Goal: Answer question/provide support: Share knowledge or assist other users

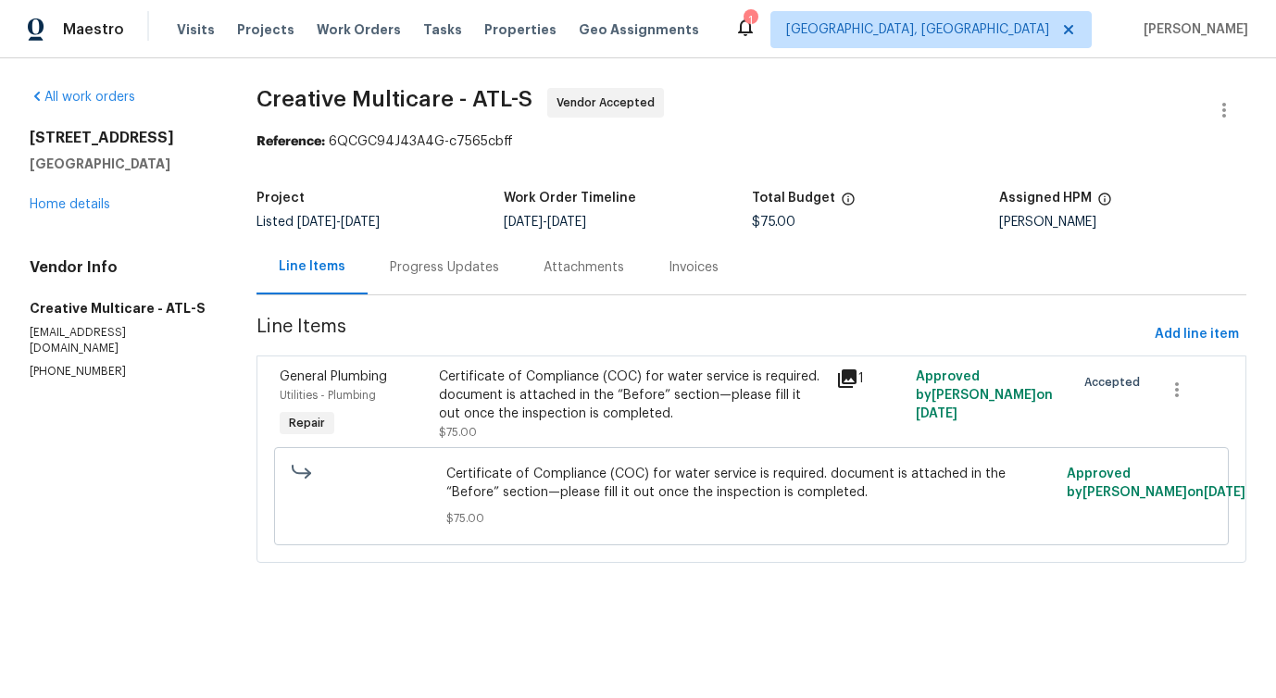
click at [430, 268] on div "Progress Updates" at bounding box center [444, 267] width 109 height 19
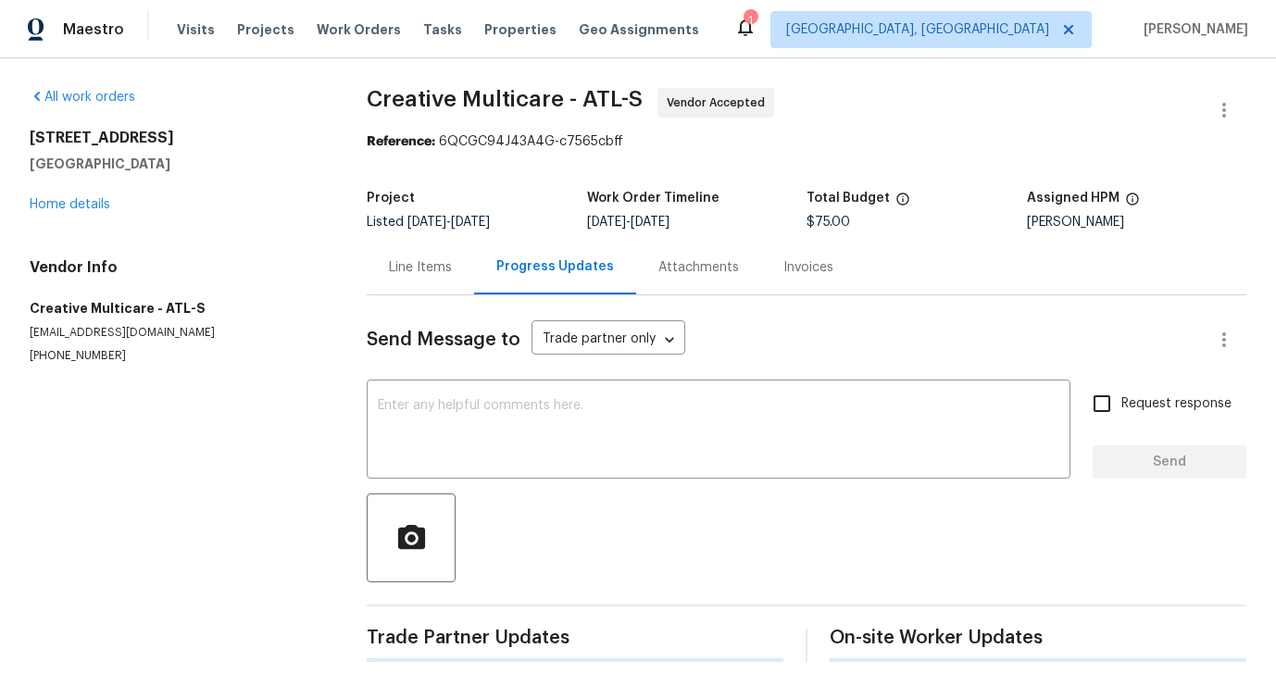
click at [470, 396] on div "x ​" at bounding box center [719, 431] width 704 height 94
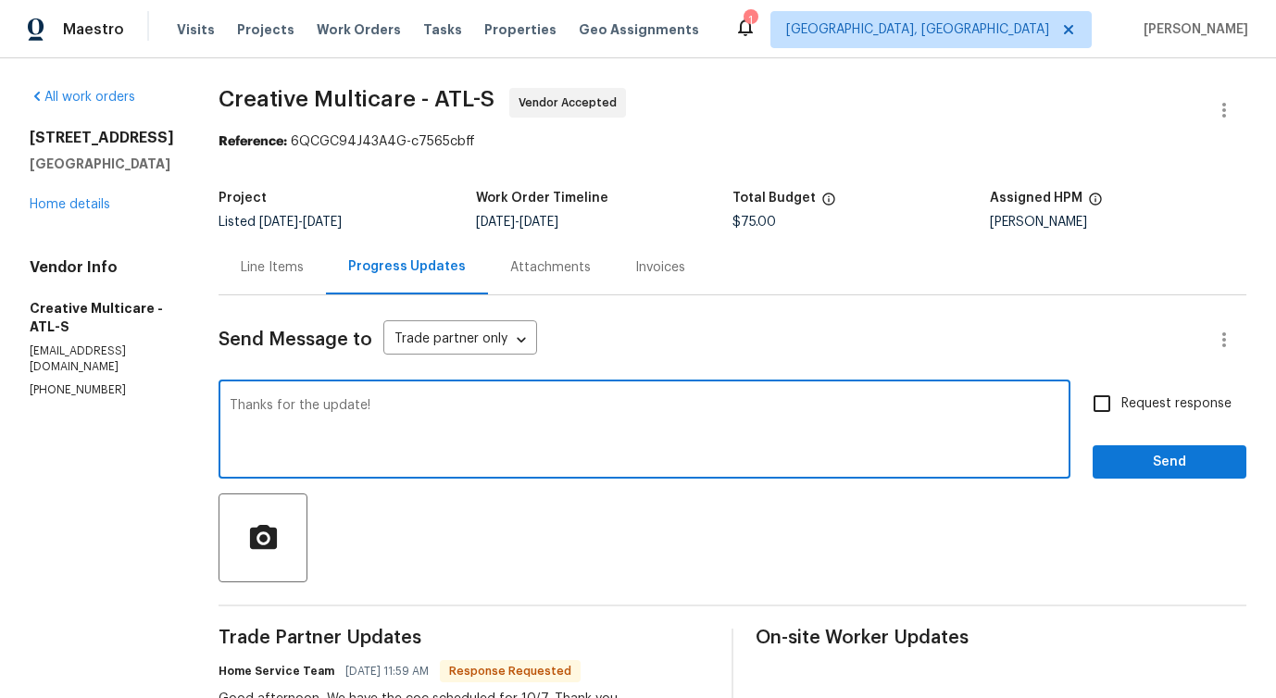
type textarea "Thanks for the update!"
click at [1189, 456] on span "Send" at bounding box center [1169, 462] width 124 height 23
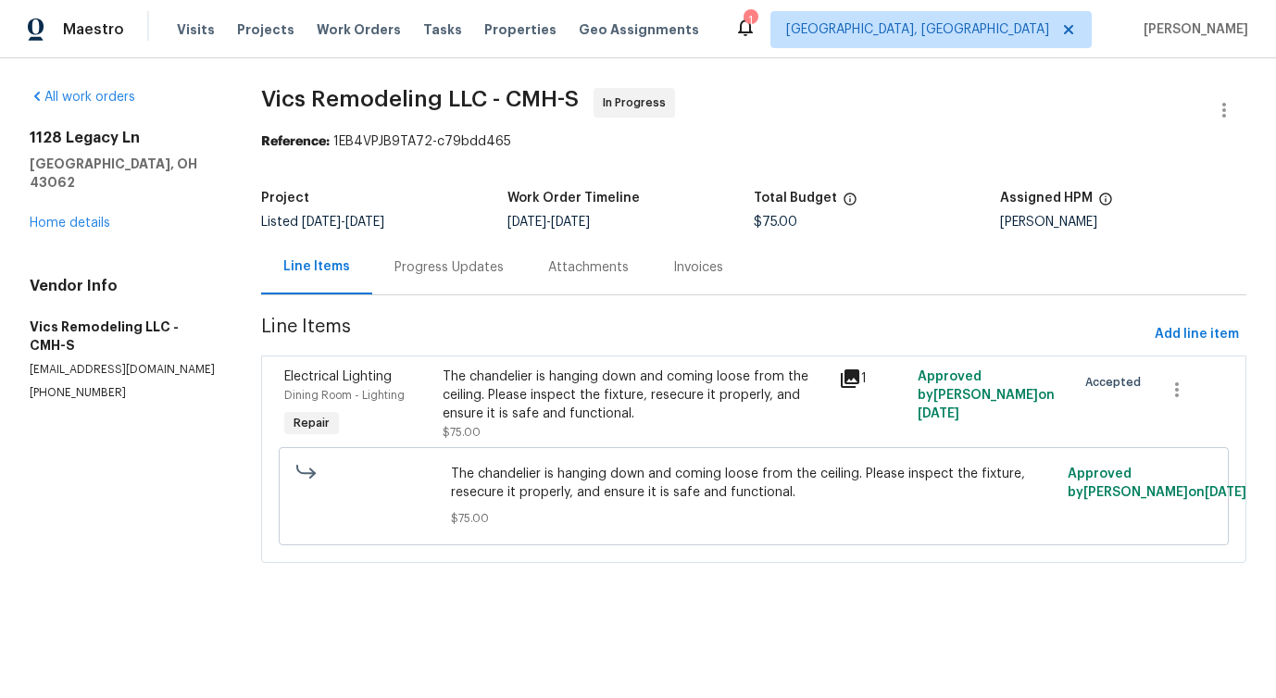
click at [448, 272] on div "Progress Updates" at bounding box center [448, 267] width 109 height 19
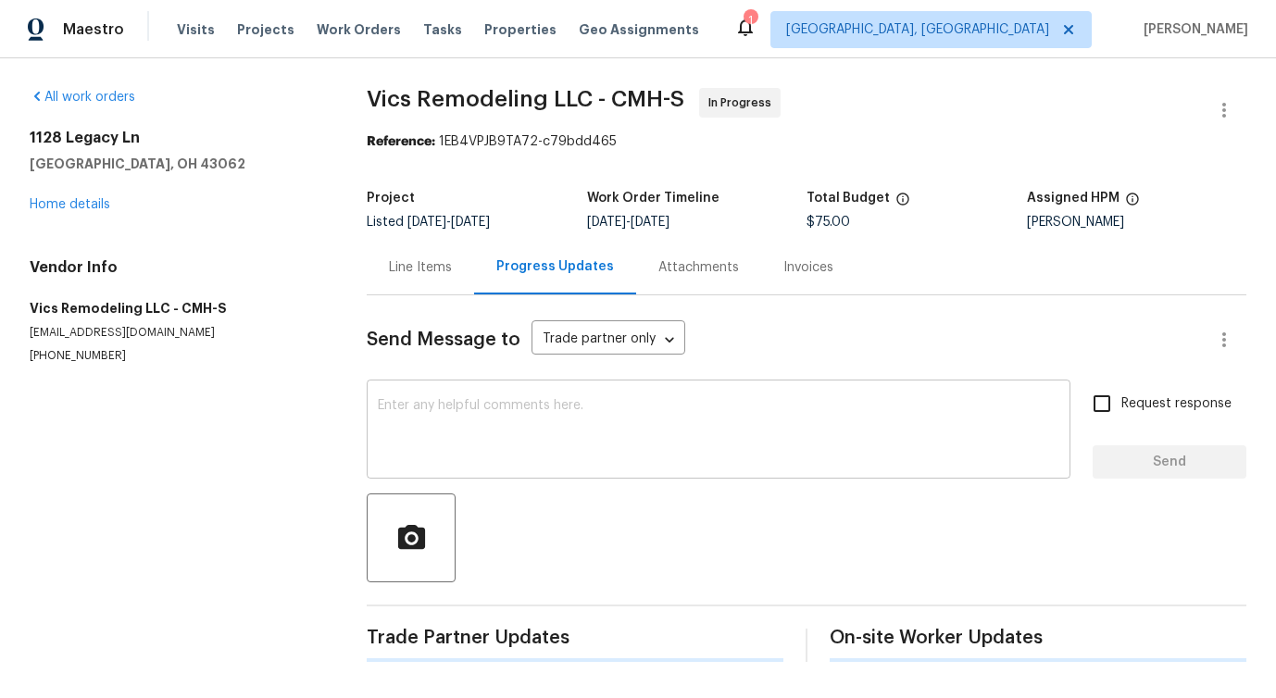
click at [475, 442] on textarea at bounding box center [718, 431] width 681 height 65
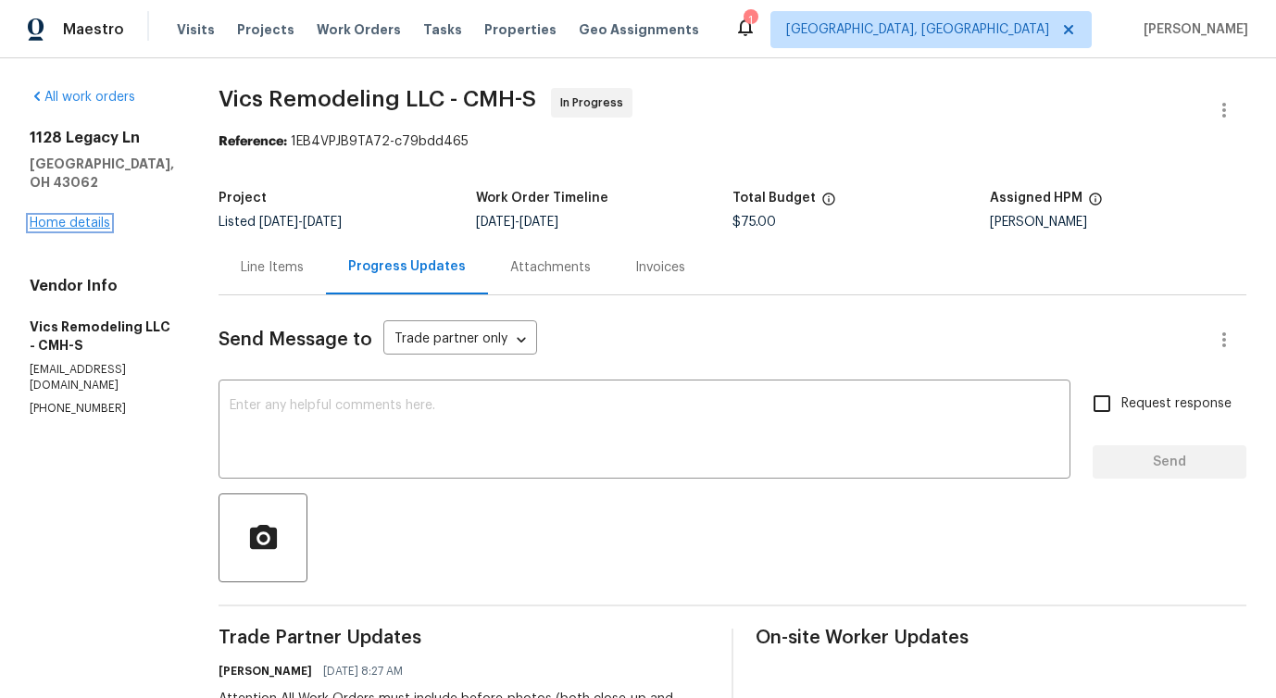
click at [71, 221] on link "Home details" at bounding box center [70, 223] width 81 height 13
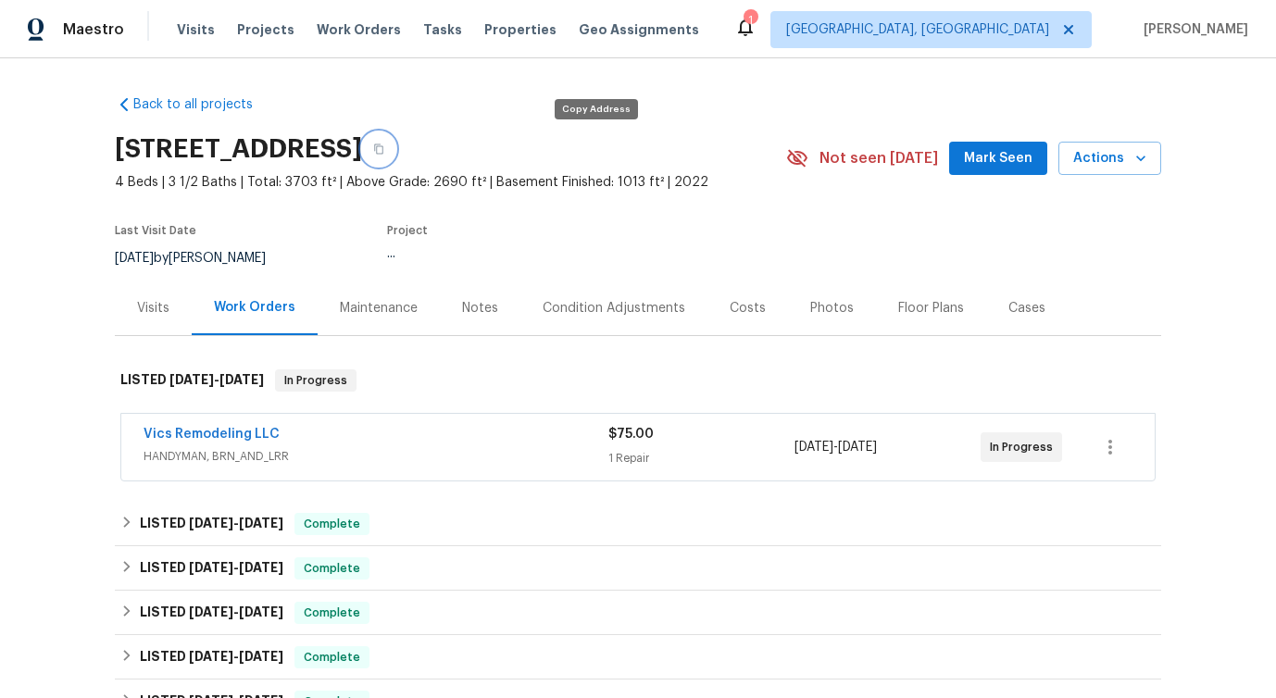
click at [384, 151] on icon "button" at bounding box center [378, 149] width 11 height 11
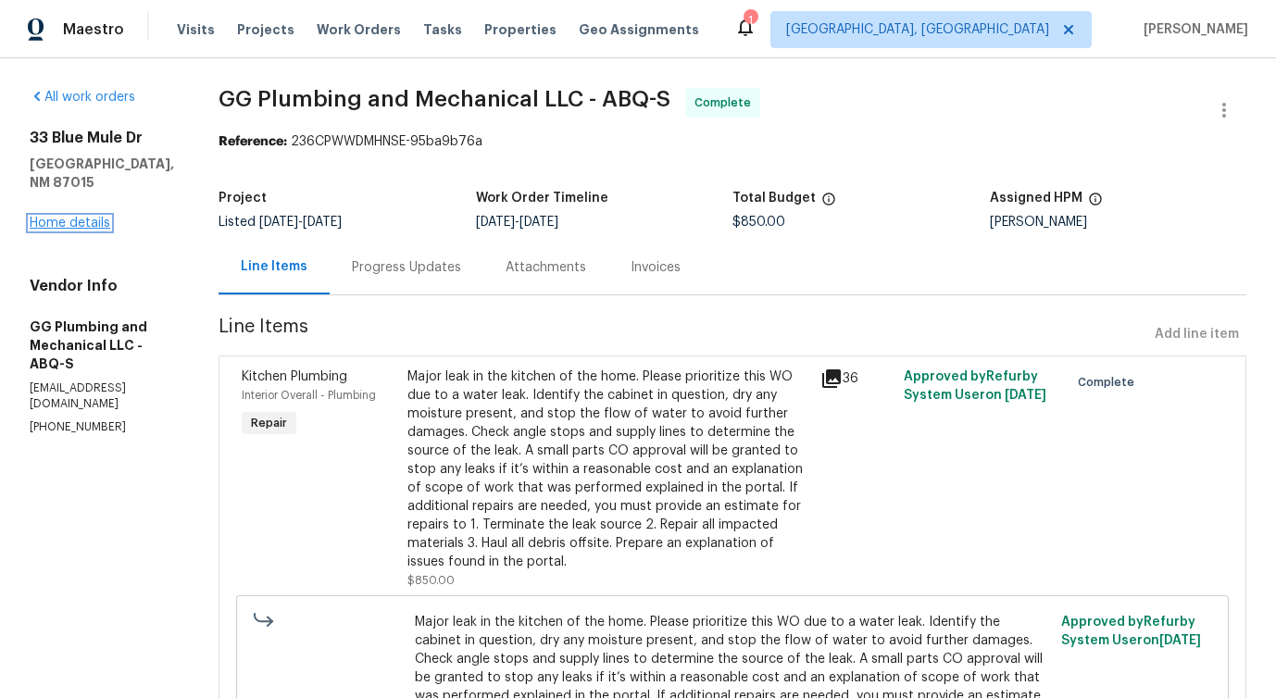
click at [47, 217] on link "Home details" at bounding box center [70, 223] width 81 height 13
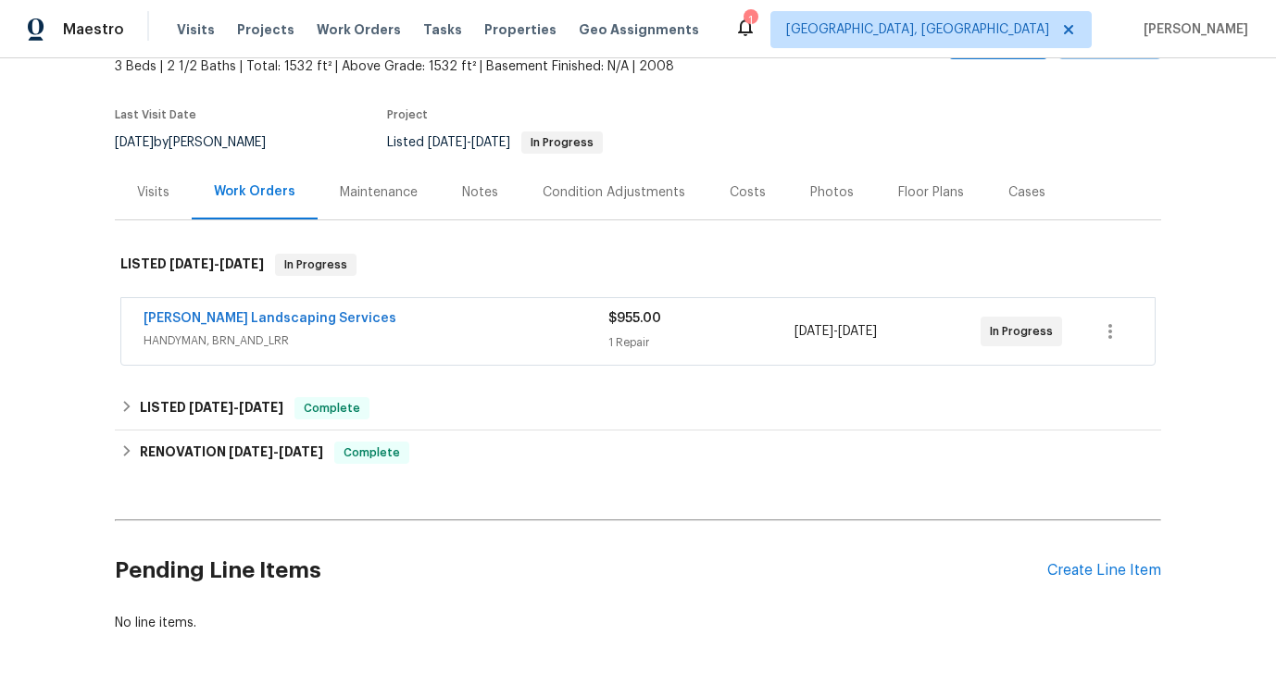
scroll to position [147, 0]
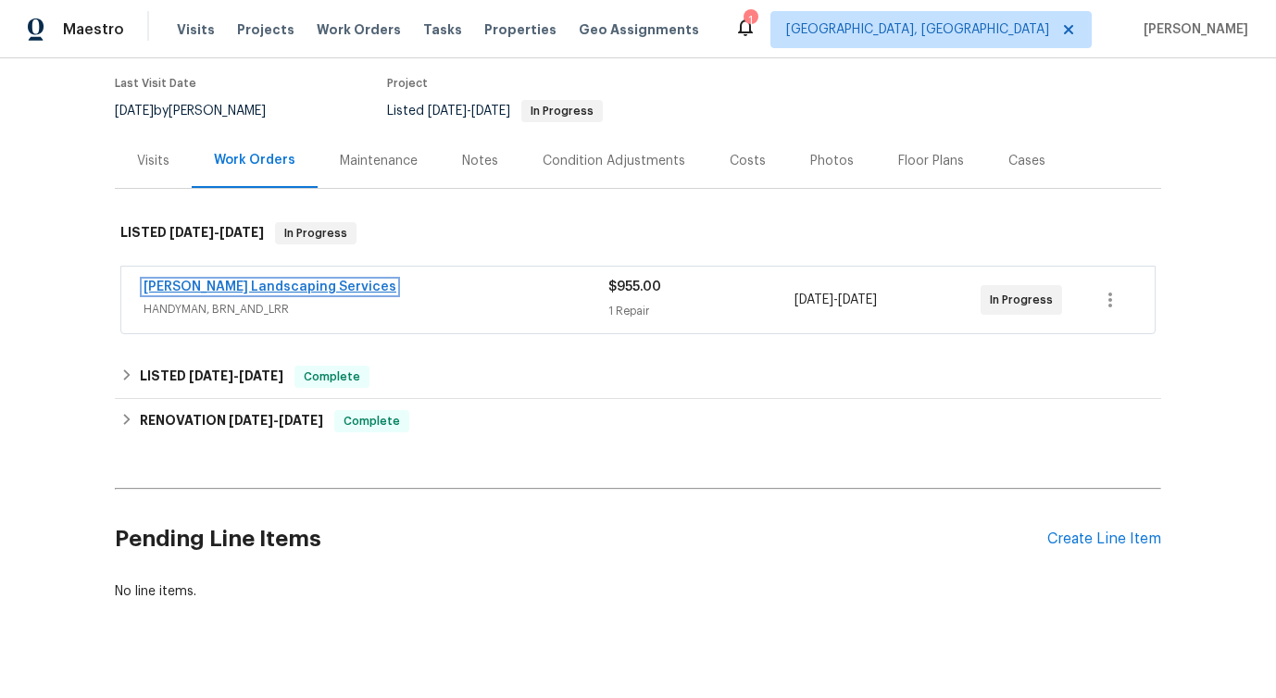
click at [264, 290] on link "Rodriguez Landscaping Services" at bounding box center [270, 287] width 253 height 13
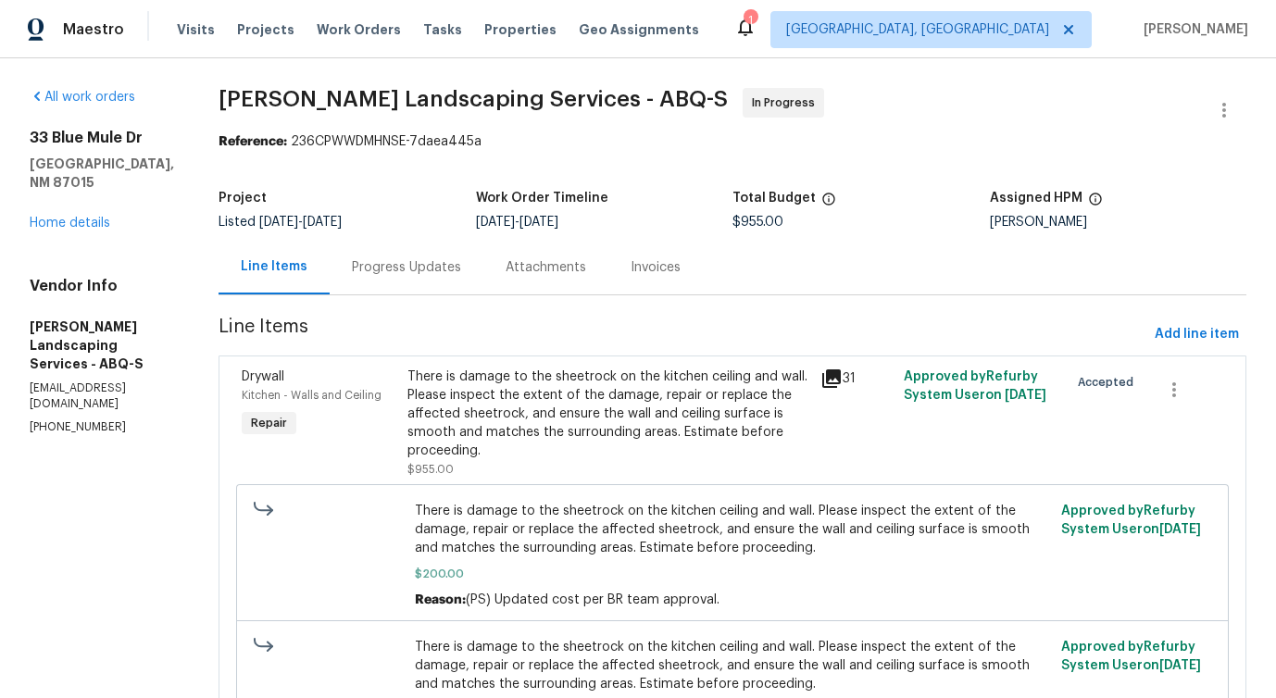
click at [461, 270] on div "Progress Updates" at bounding box center [406, 267] width 109 height 19
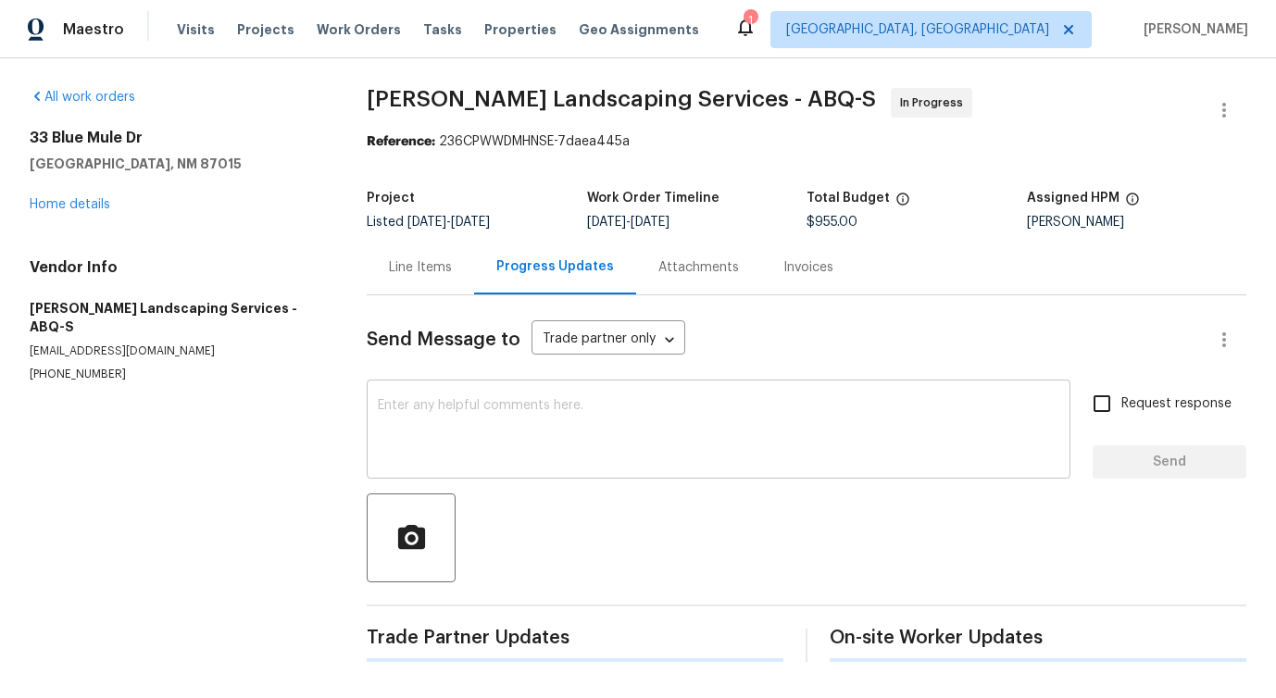
click at [503, 450] on textarea at bounding box center [718, 431] width 681 height 65
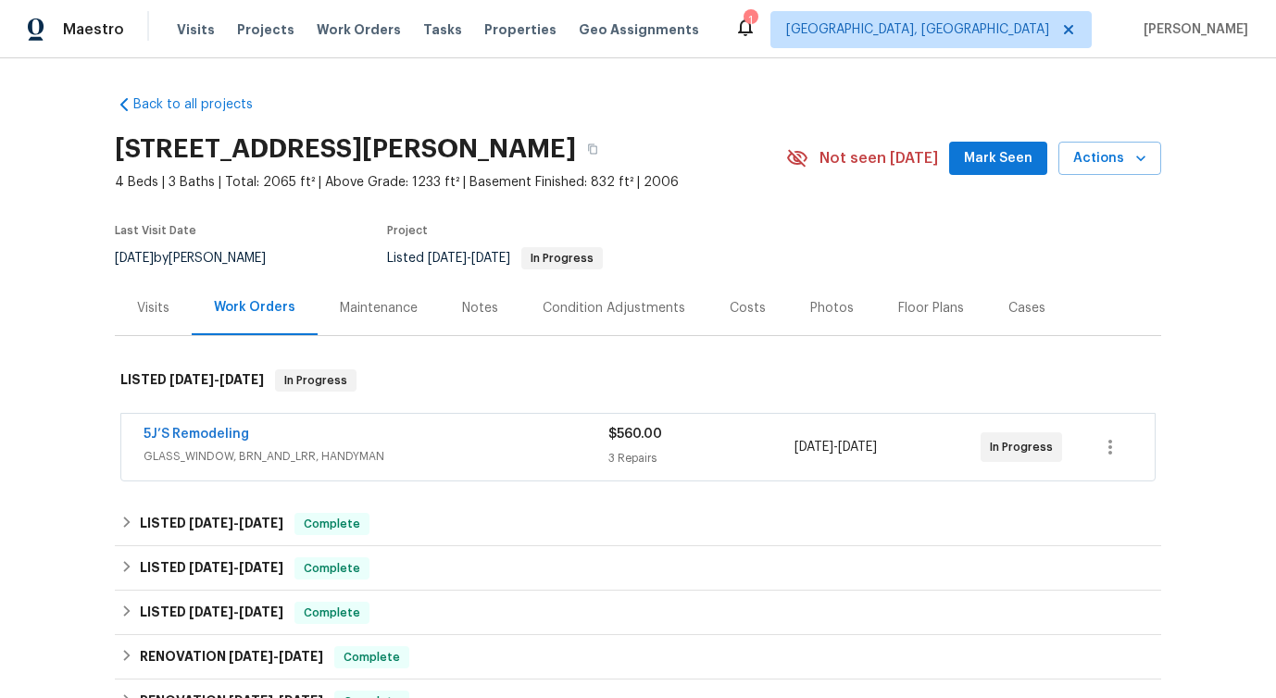
scroll to position [66, 0]
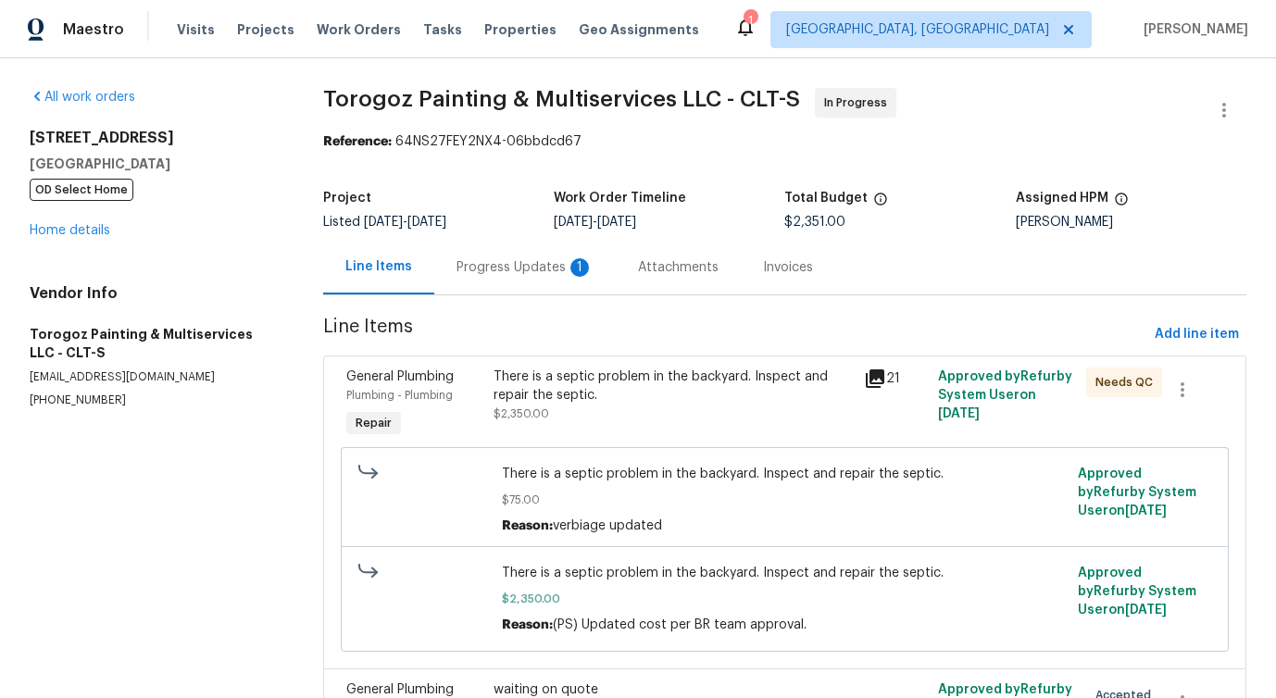
click at [520, 282] on div "Progress Updates 1" at bounding box center [524, 267] width 181 height 55
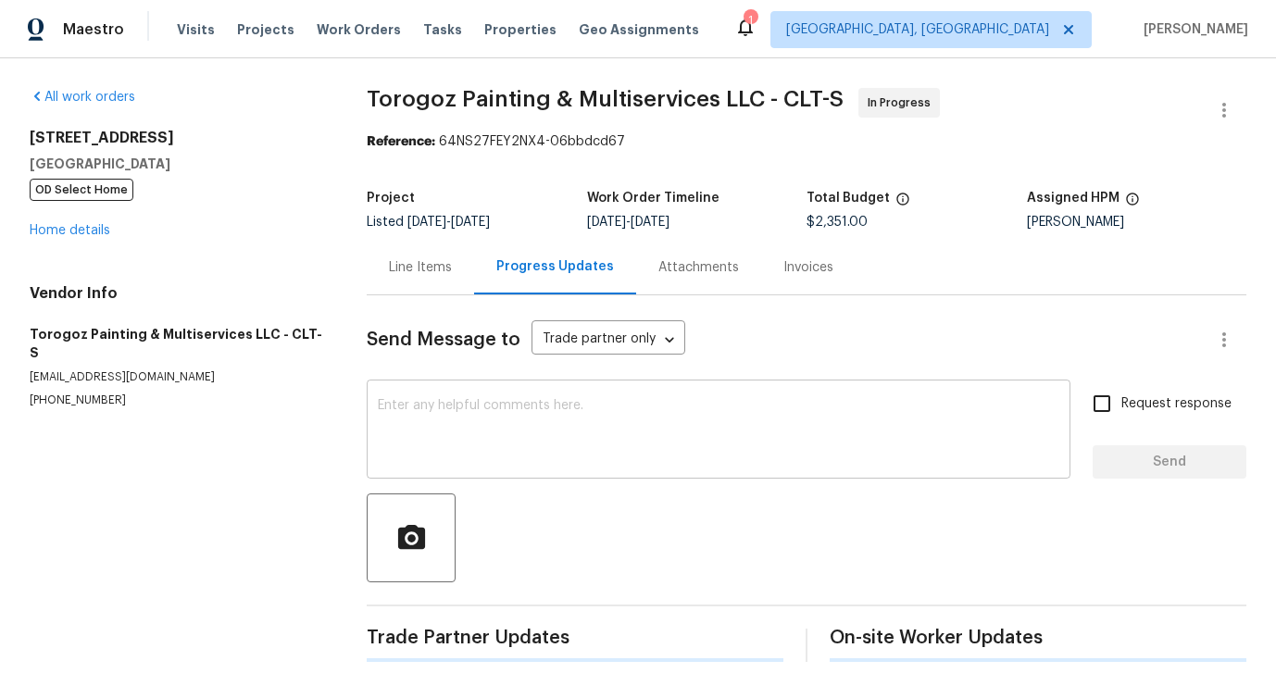
click at [548, 444] on textarea at bounding box center [718, 431] width 681 height 65
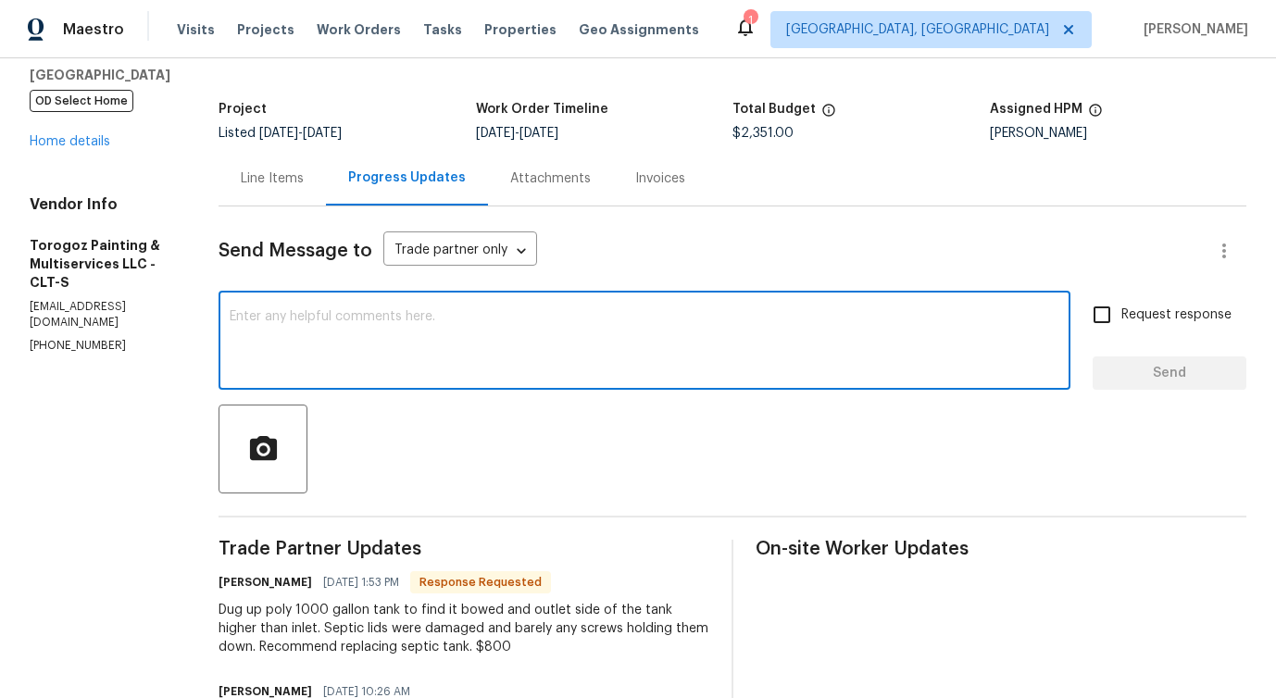
scroll to position [92, 0]
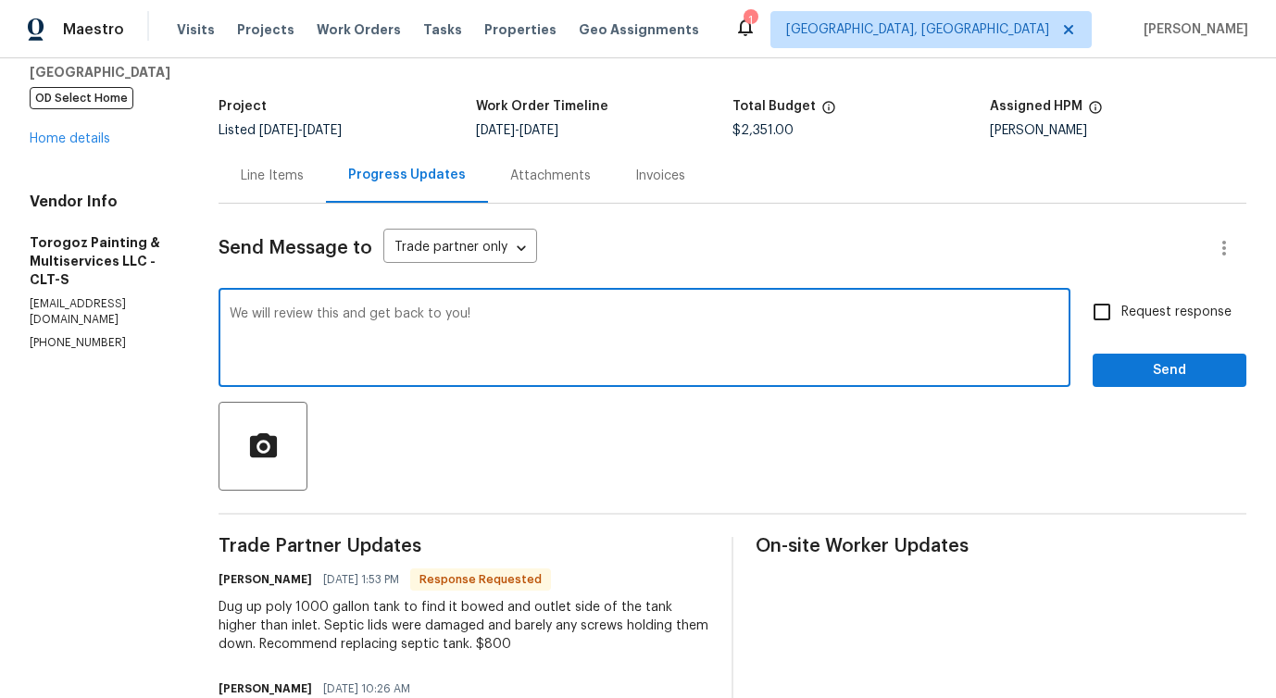
type textarea "We will review this and get back to you!"
click at [1174, 370] on span "Send" at bounding box center [1169, 370] width 124 height 23
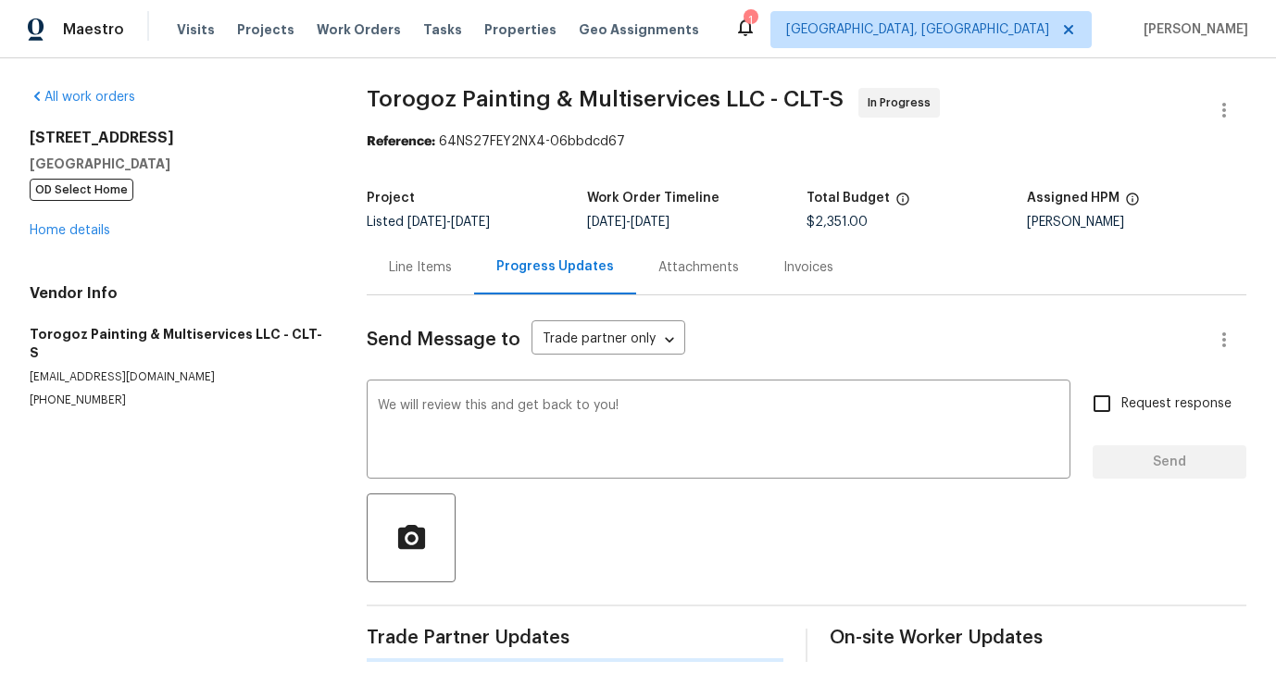
scroll to position [0, 0]
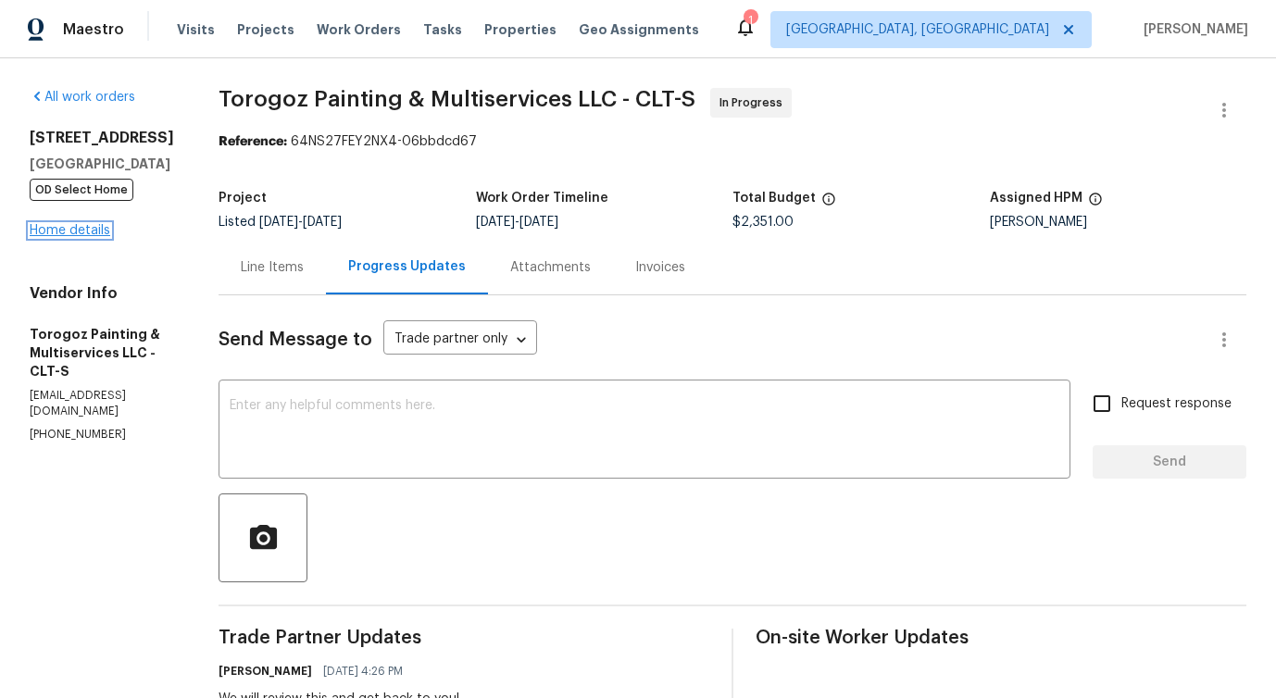
click at [90, 230] on link "Home details" at bounding box center [70, 230] width 81 height 13
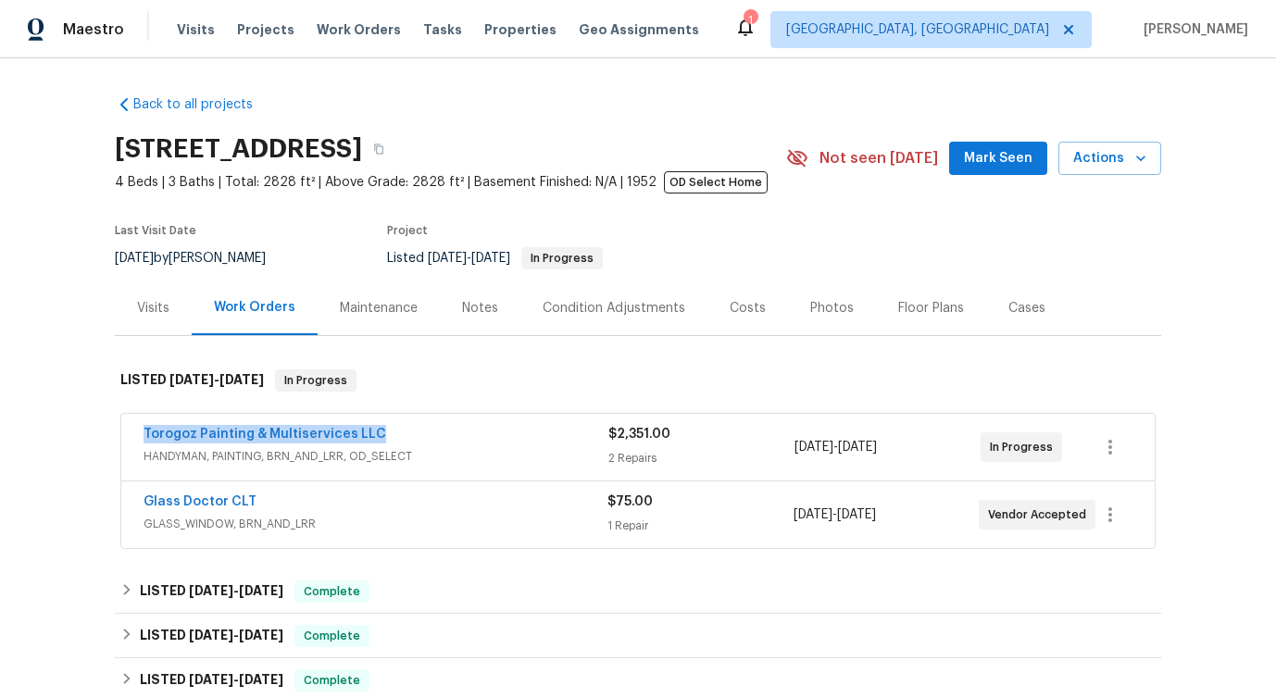
drag, startPoint x: 144, startPoint y: 430, endPoint x: 459, endPoint y: 430, distance: 315.7
click at [463, 430] on div "Torogoz Painting & Multiservices LLC HANDYMAN, PAINTING, BRN_AND_LRR, OD_SELECT…" at bounding box center [637, 447] width 1033 height 67
copy link "Torogoz Painting & Multiservices LLC"
click at [285, 439] on link "Torogoz Painting & Multiservices LLC" at bounding box center [265, 434] width 243 height 13
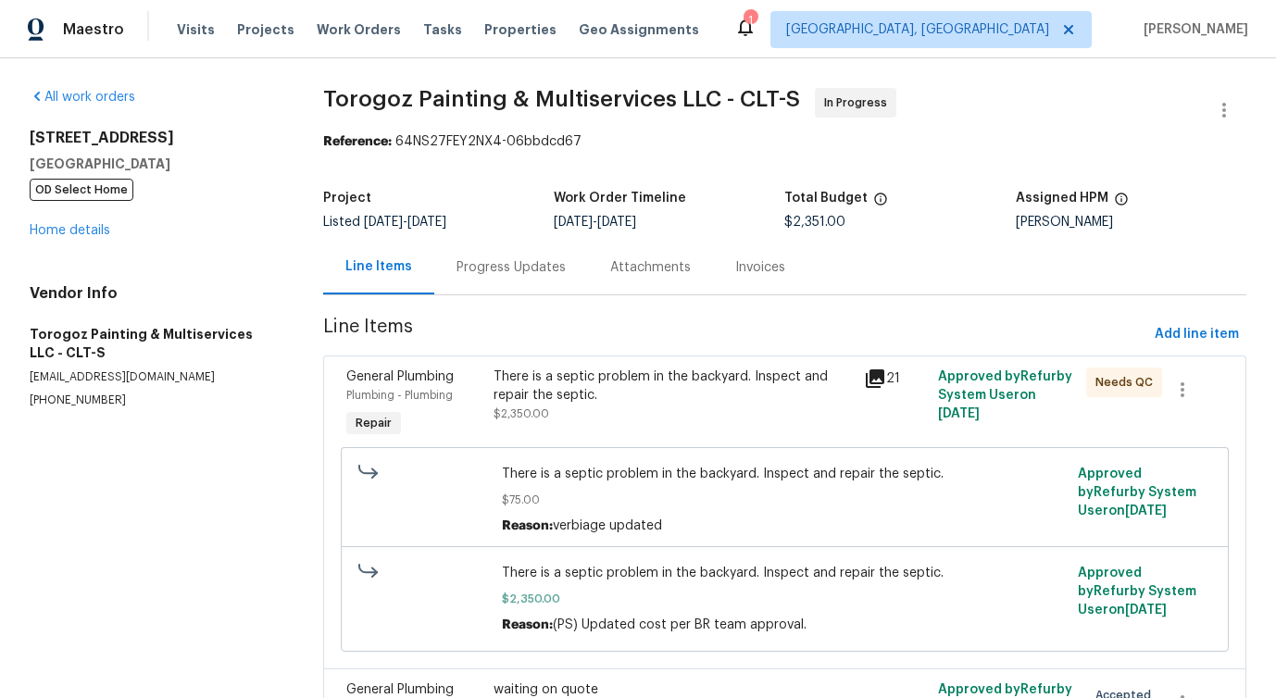
click at [503, 263] on div "Progress Updates" at bounding box center [510, 267] width 109 height 19
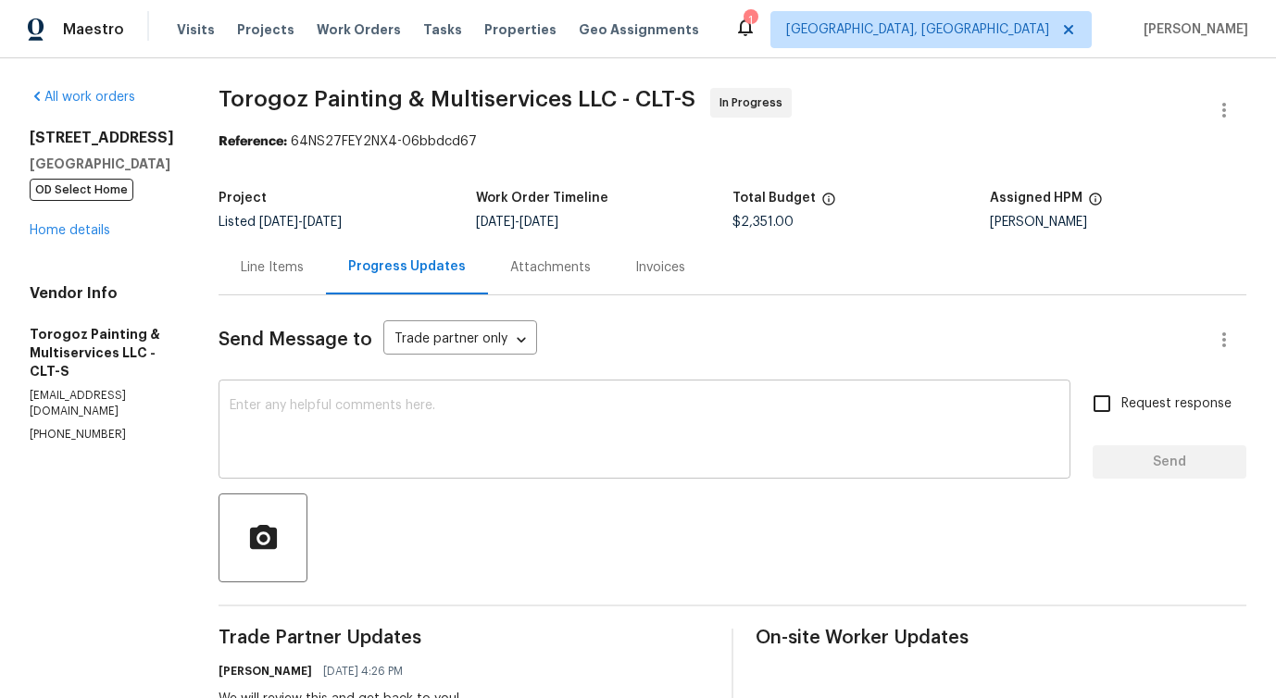
click at [541, 431] on textarea at bounding box center [645, 431] width 830 height 65
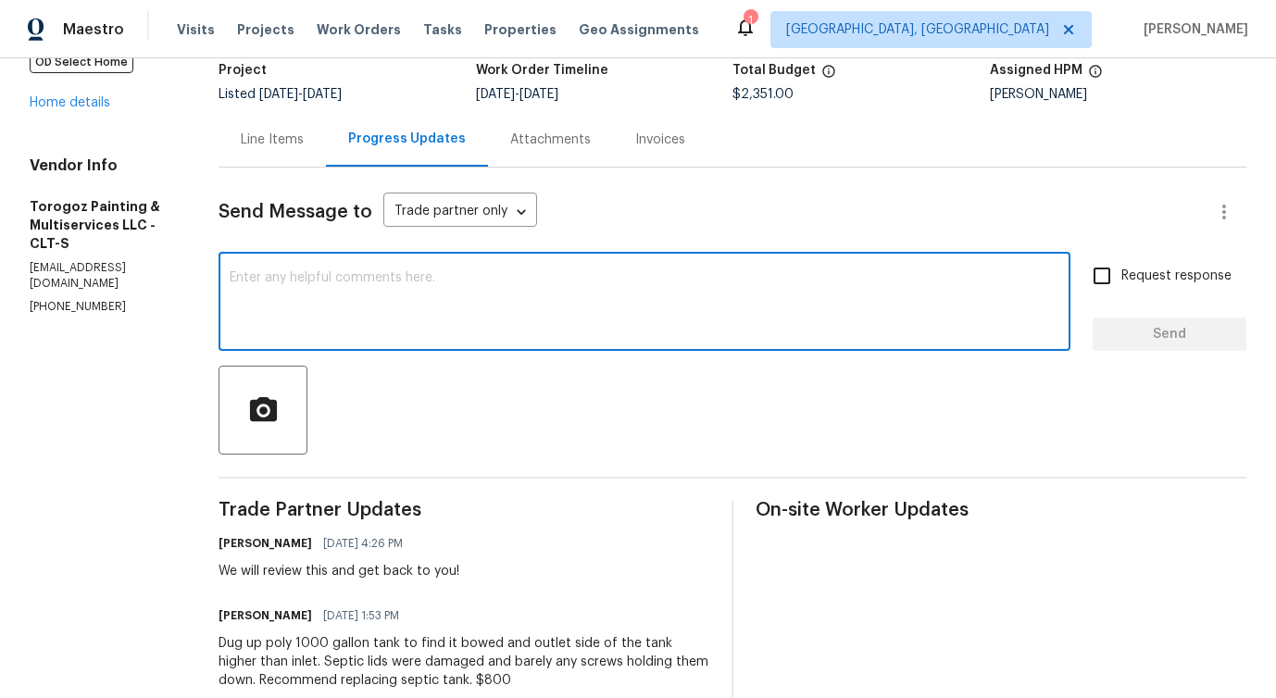
scroll to position [131, 0]
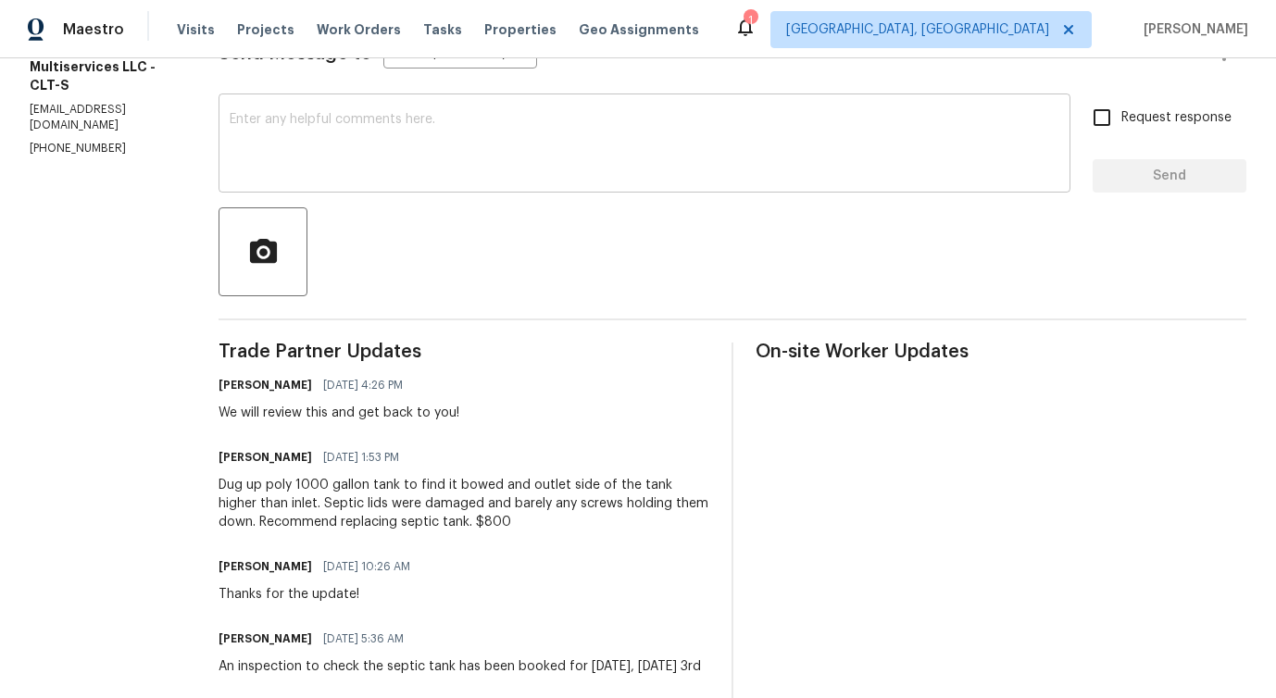
scroll to position [311, 0]
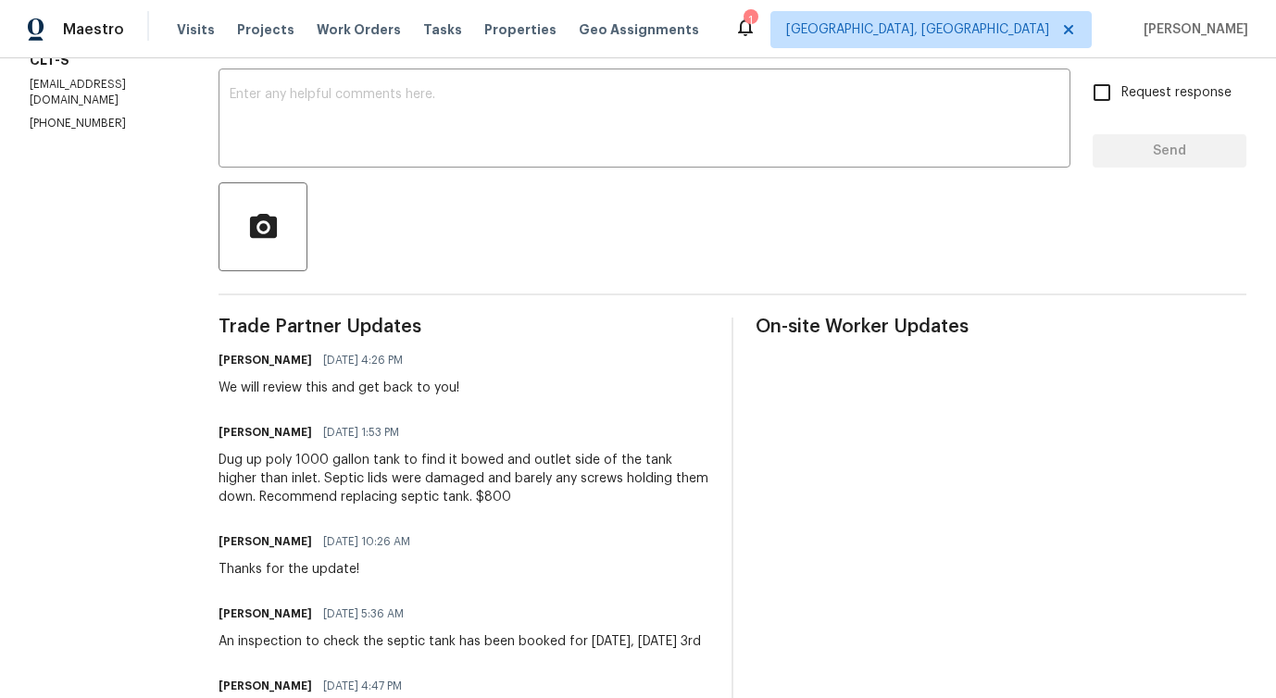
click at [392, 481] on div "Dug up poly 1000 gallon tank to find it bowed and outlet side of the tank highe…" at bounding box center [464, 479] width 491 height 56
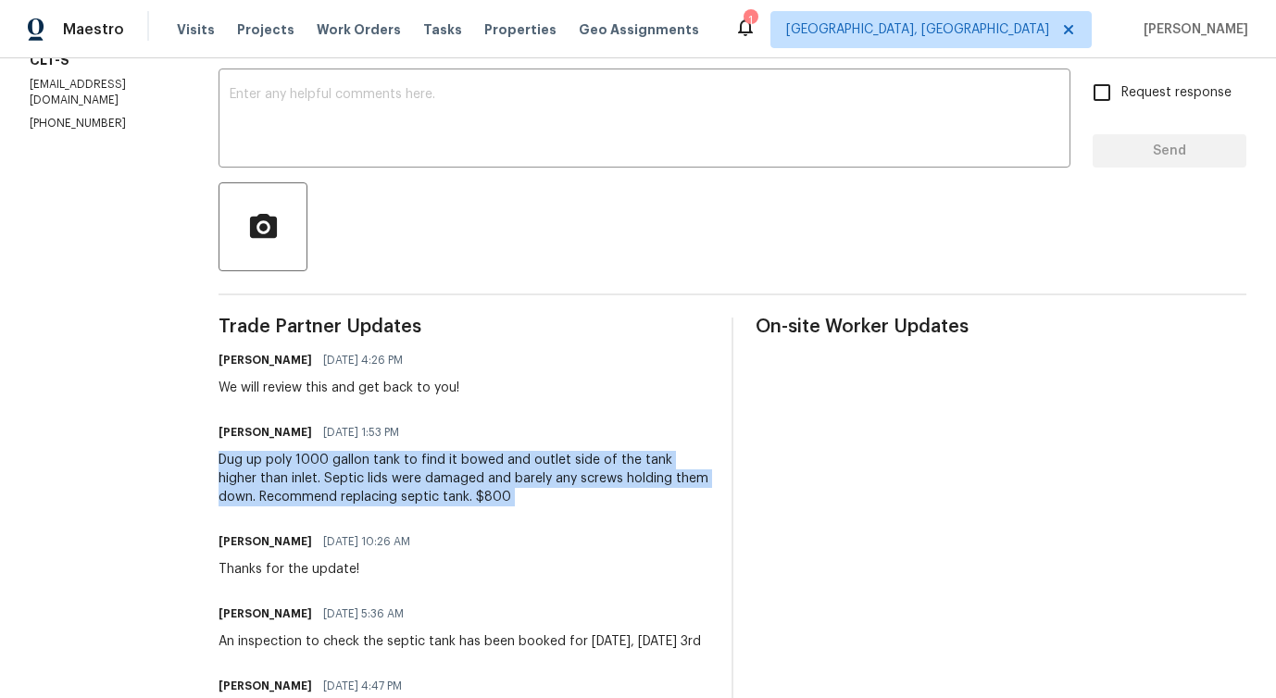
copy div "Dug up poly 1000 gallon tank to find it bowed and outlet side of the tank highe…"
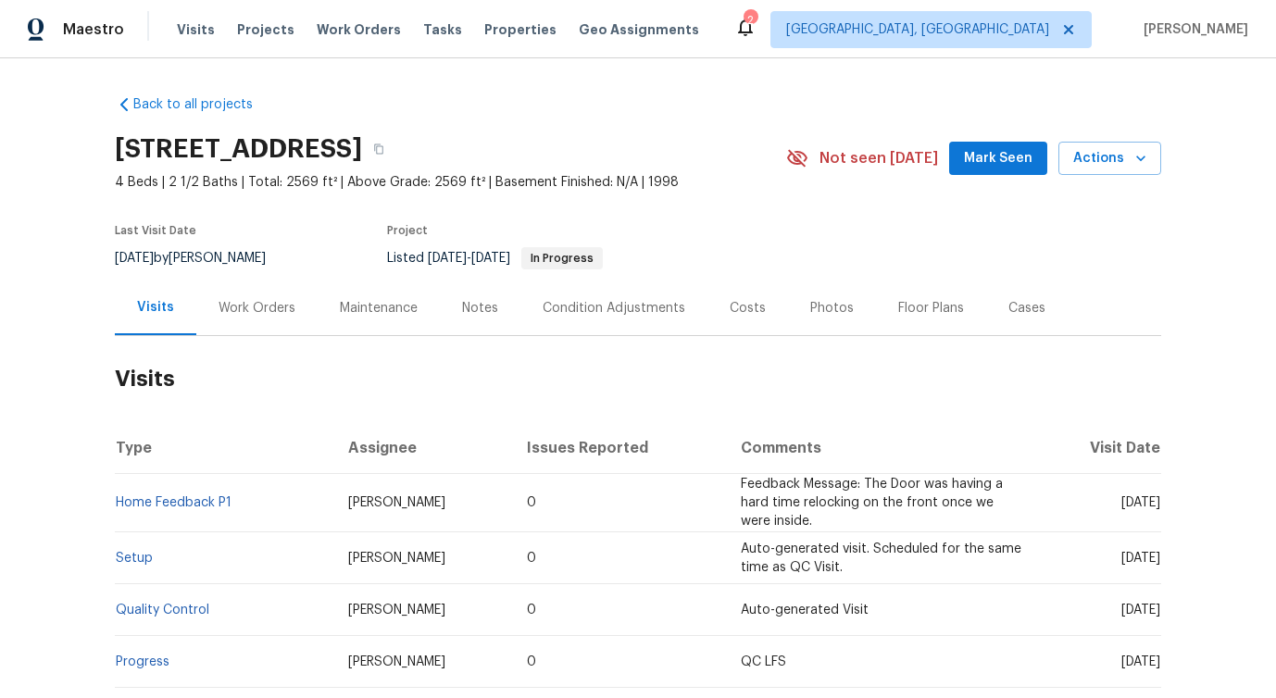
click at [244, 310] on div "Work Orders" at bounding box center [257, 308] width 77 height 19
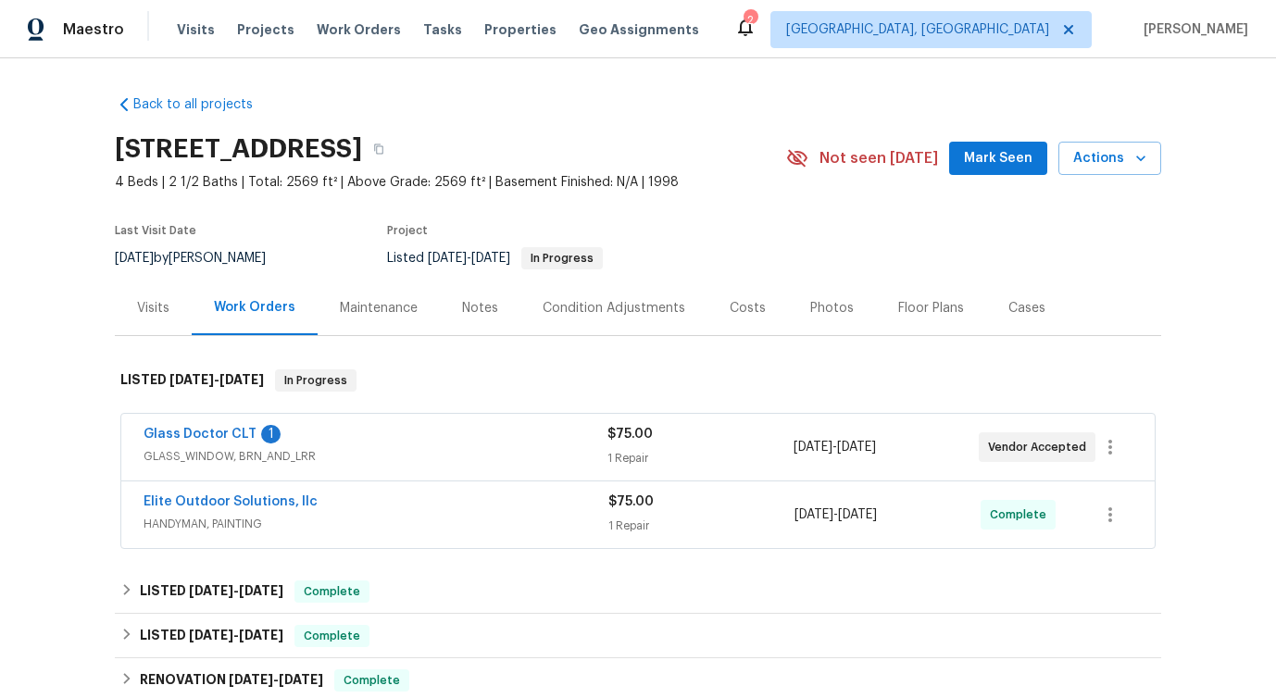
scroll to position [76, 0]
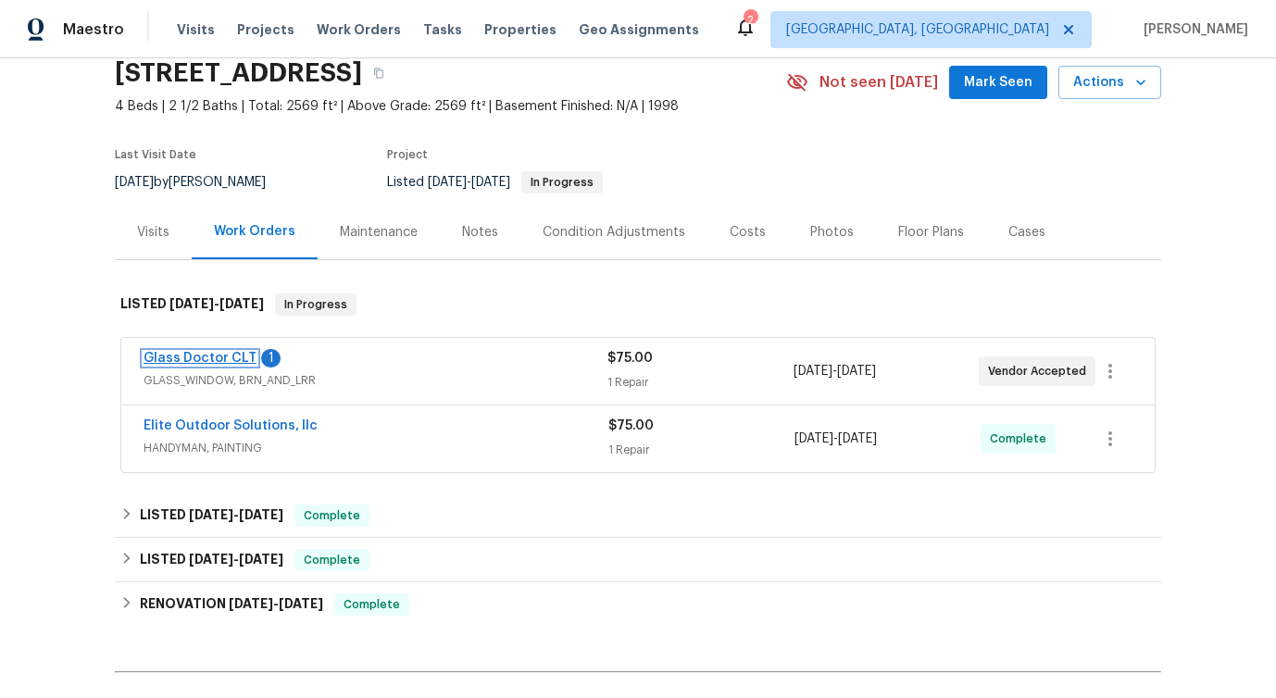
click at [178, 359] on link "Glass Doctor CLT" at bounding box center [200, 358] width 113 height 13
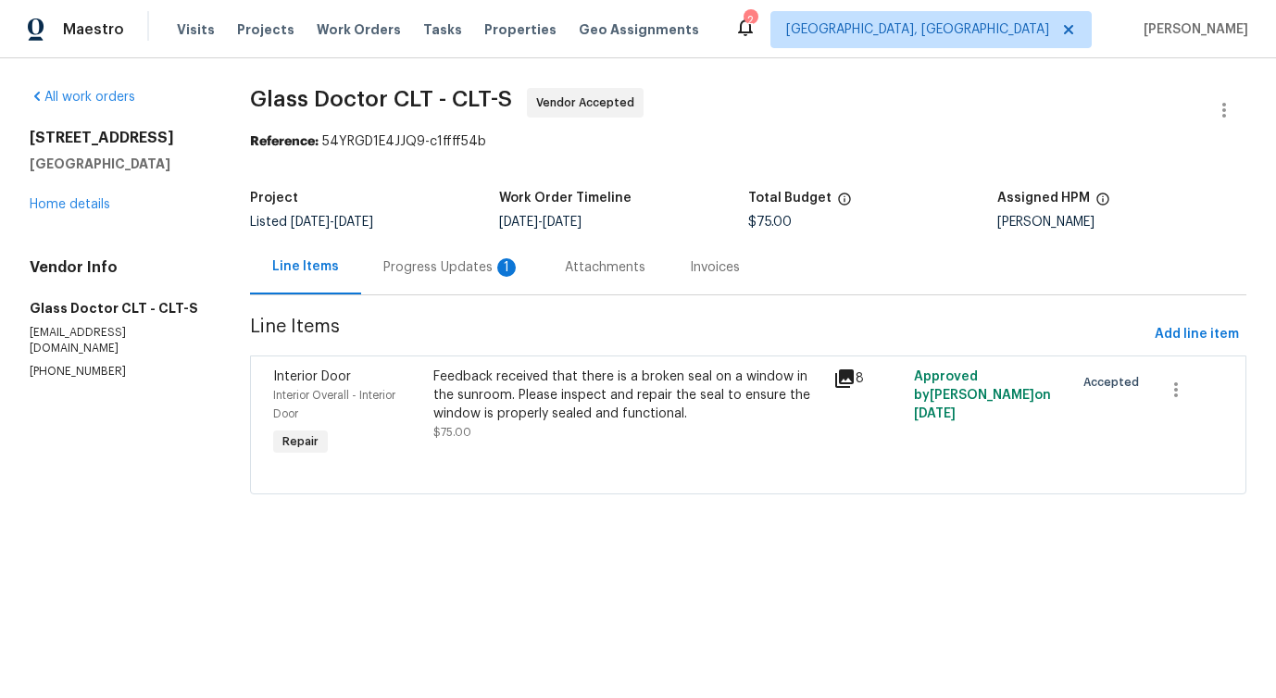
click at [501, 256] on div "Progress Updates 1" at bounding box center [451, 267] width 181 height 55
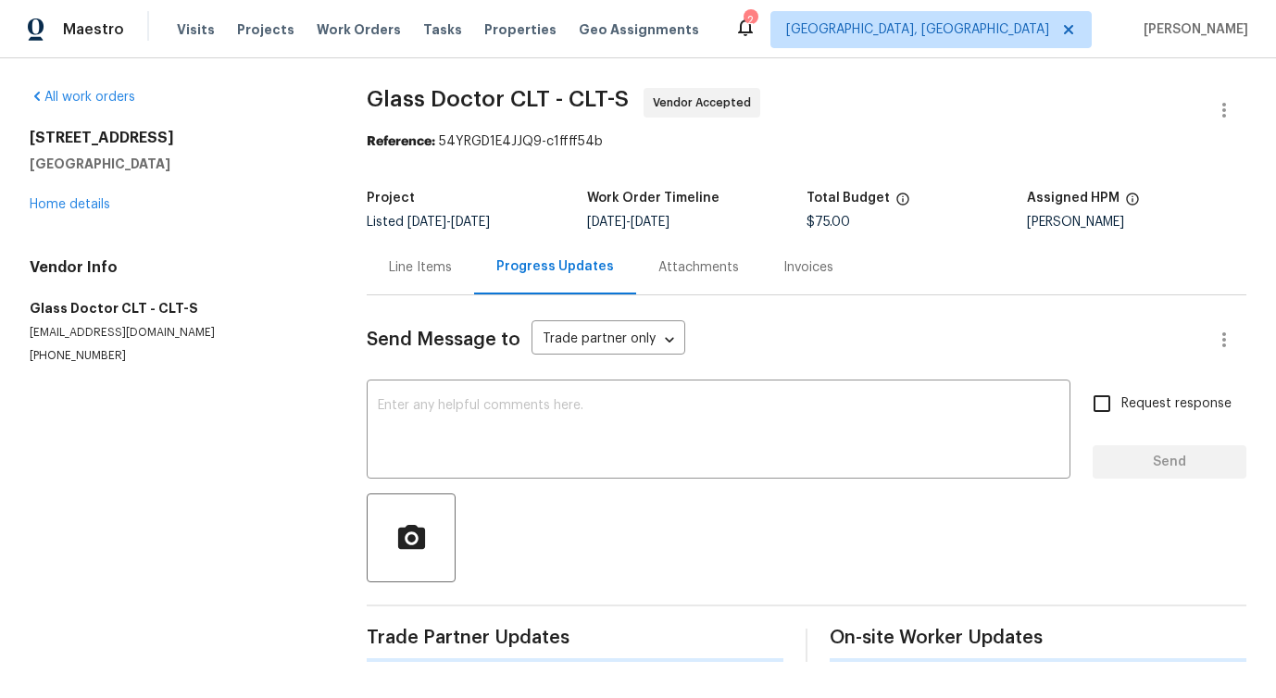
click at [555, 507] on div at bounding box center [807, 538] width 880 height 89
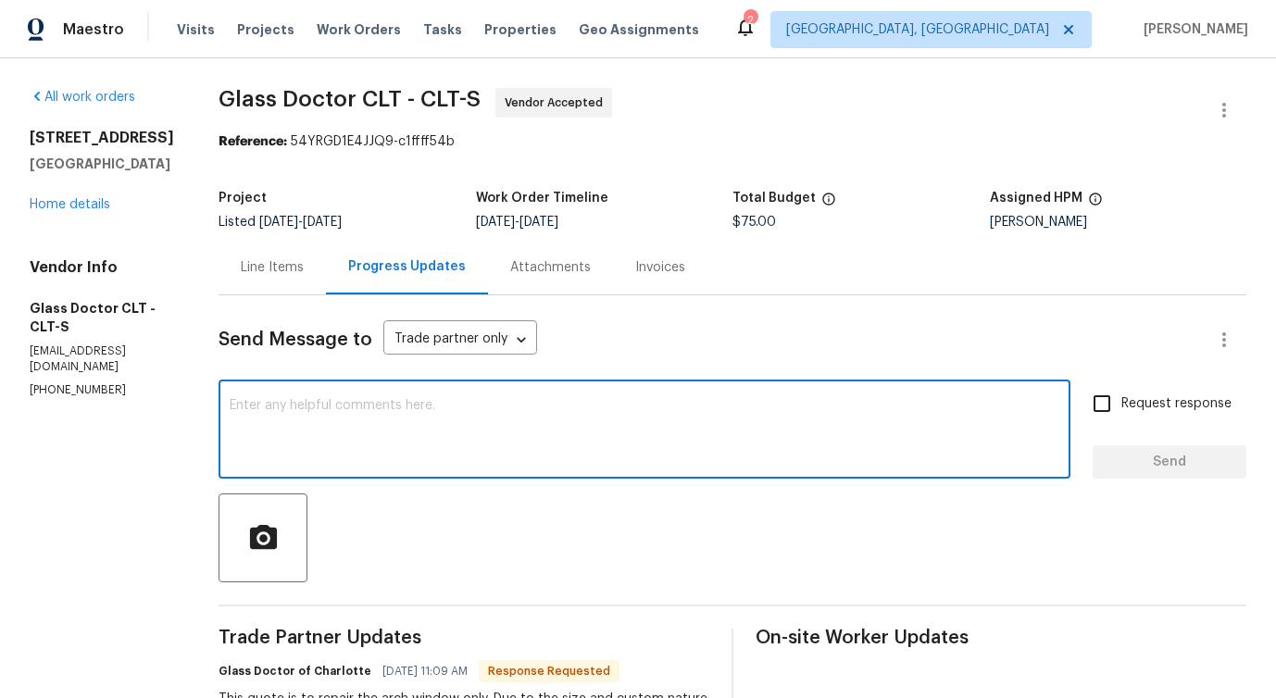
click at [572, 450] on textarea at bounding box center [645, 431] width 830 height 65
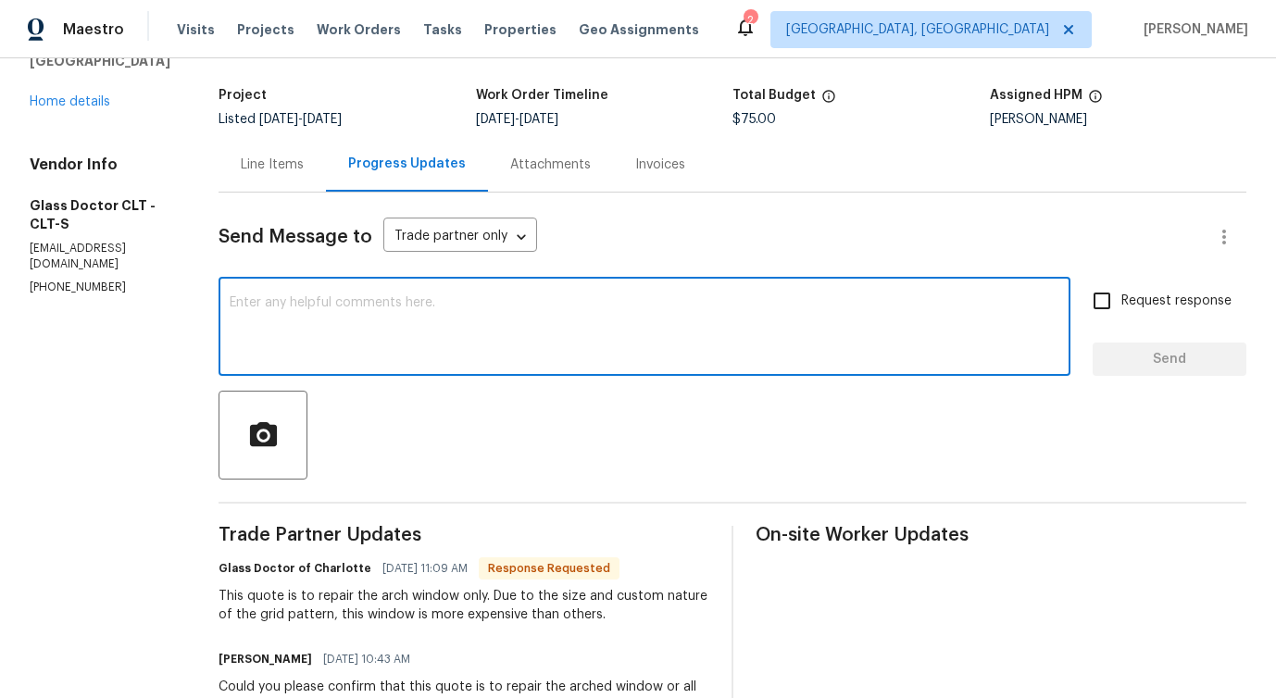
scroll to position [202, 0]
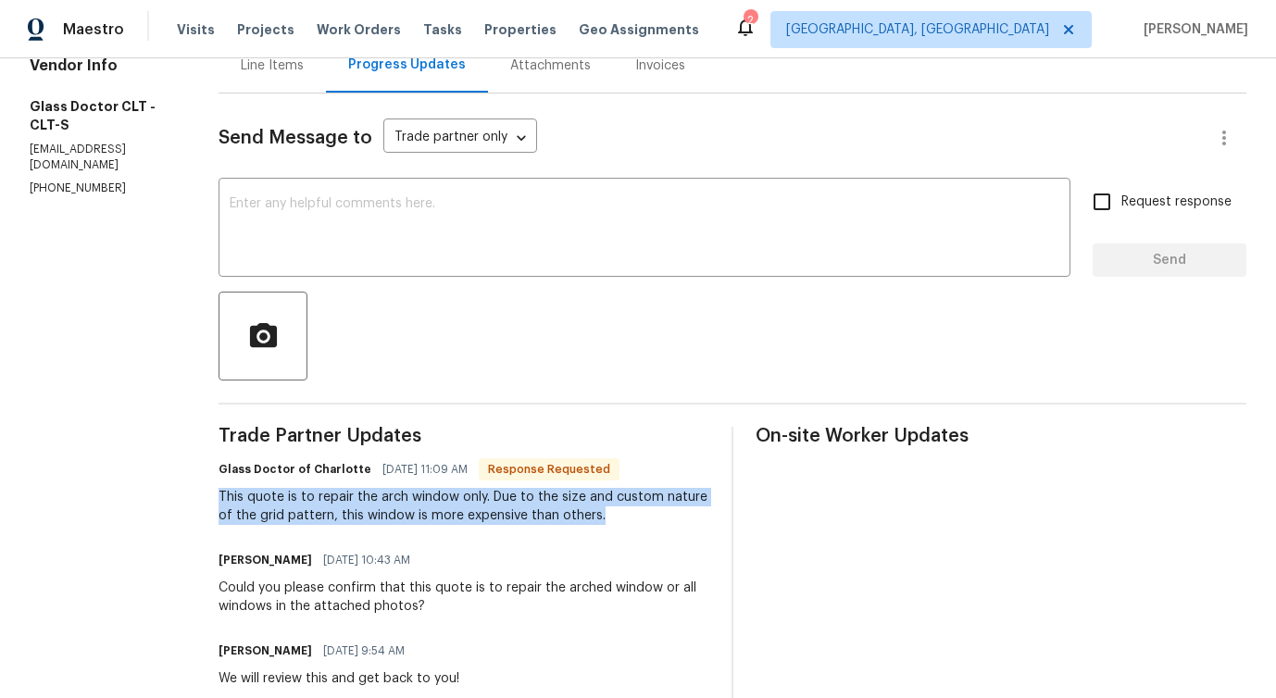
drag, startPoint x: 197, startPoint y: 495, endPoint x: 602, endPoint y: 526, distance: 405.8
copy div "This quote is to repair the arch window only. Due to the size and custom nature…"
click at [554, 206] on textarea at bounding box center [645, 229] width 830 height 65
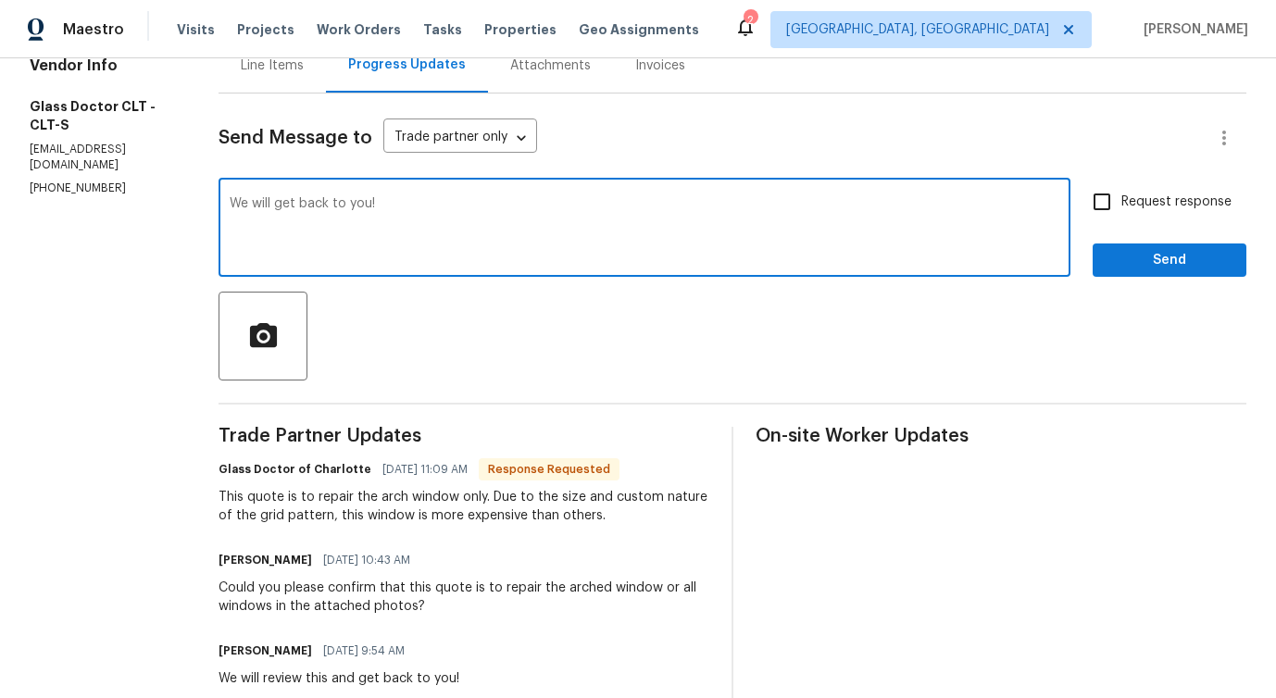
type textarea "We will get back to you!"
click at [1103, 258] on button "Send" at bounding box center [1170, 261] width 154 height 34
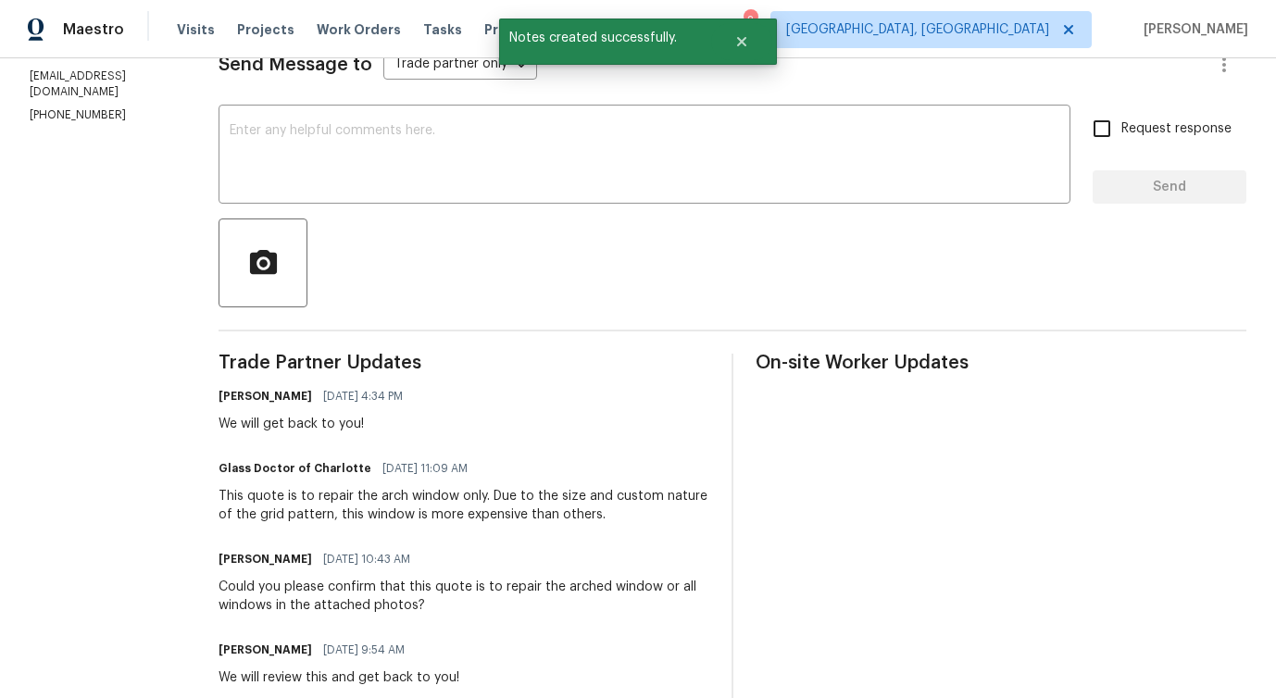
scroll to position [289, 0]
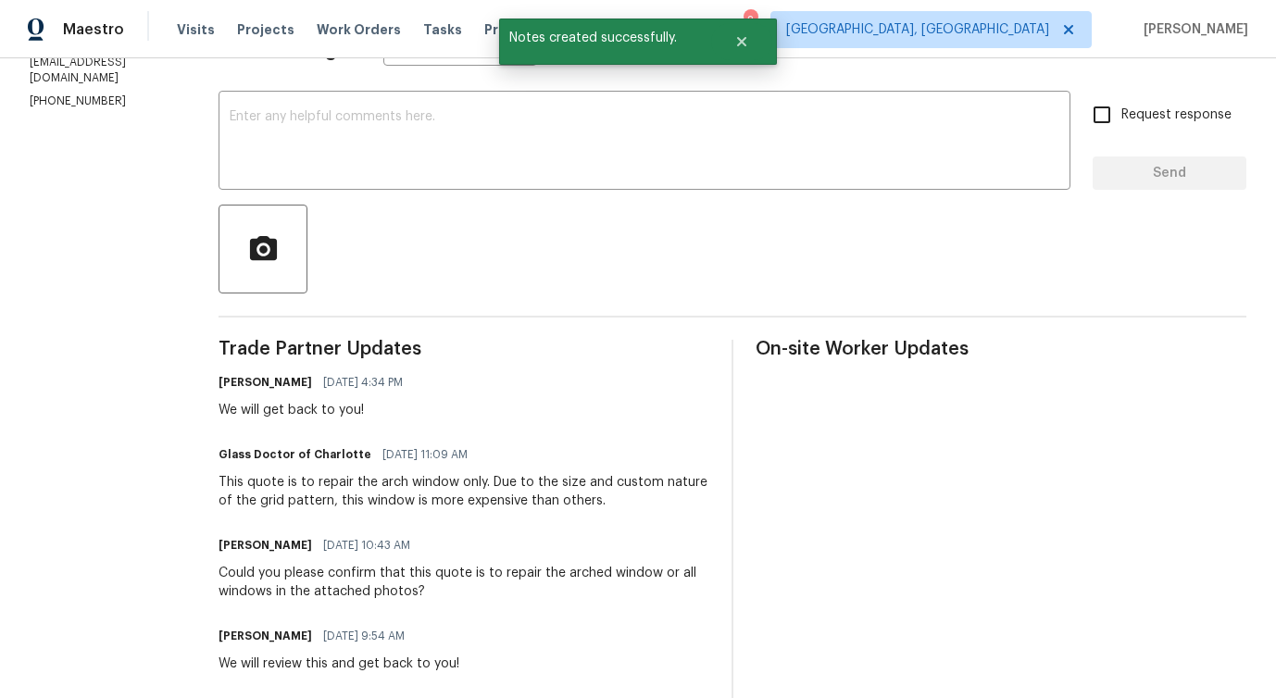
click at [361, 479] on div "This quote is to repair the arch window only. Due to the size and custom nature…" at bounding box center [464, 491] width 491 height 37
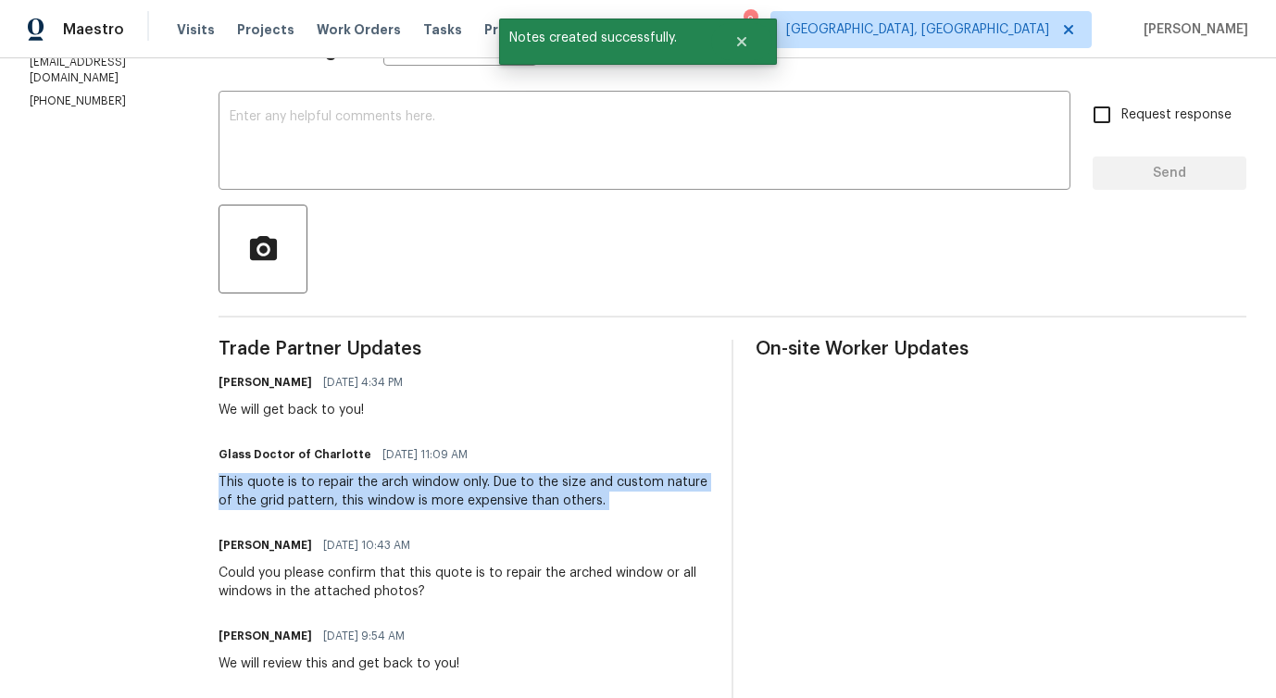
click at [361, 479] on div "This quote is to repair the arch window only. Due to the size and custom nature…" at bounding box center [464, 491] width 491 height 37
copy div "This quote is to repair the arch window only. Due to the size and custom nature…"
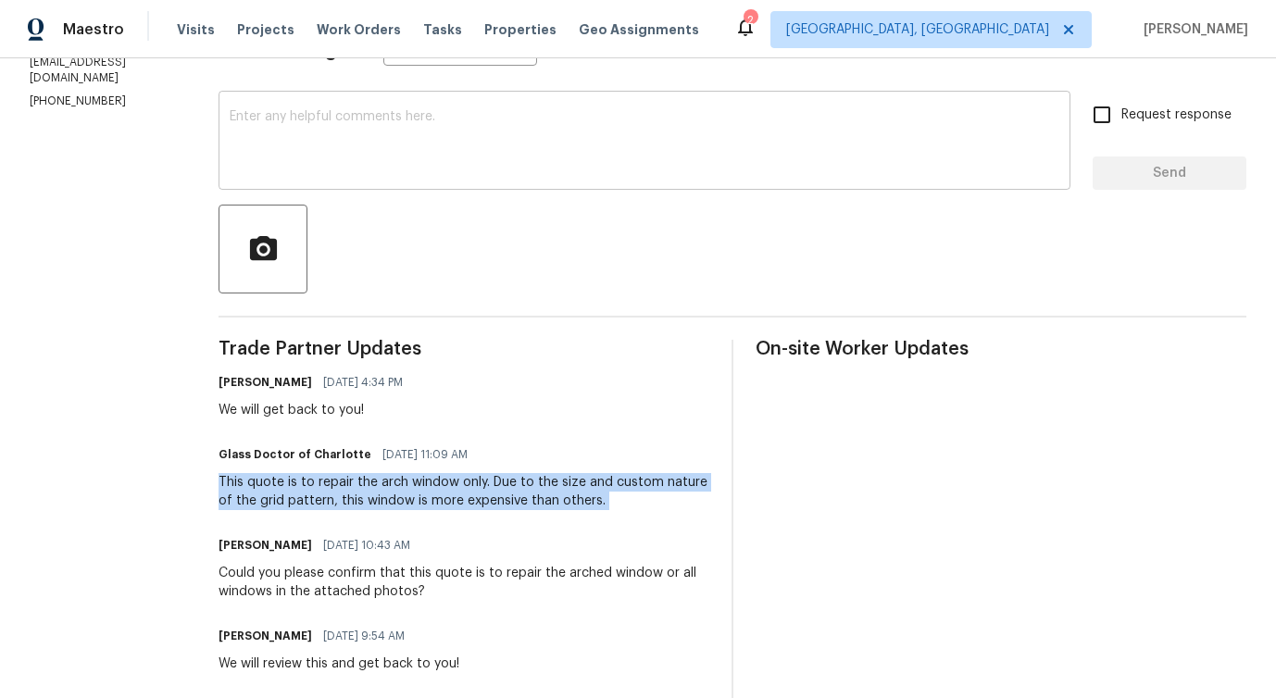
scroll to position [0, 0]
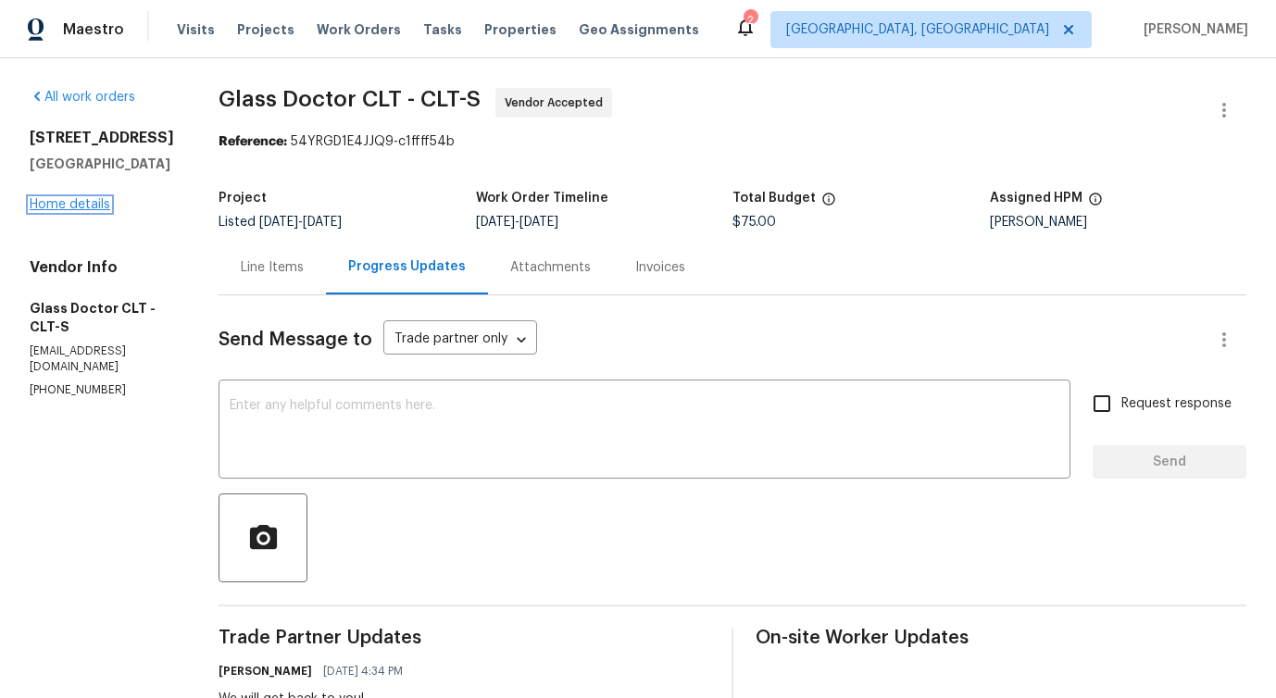
click at [73, 211] on link "Home details" at bounding box center [70, 204] width 81 height 13
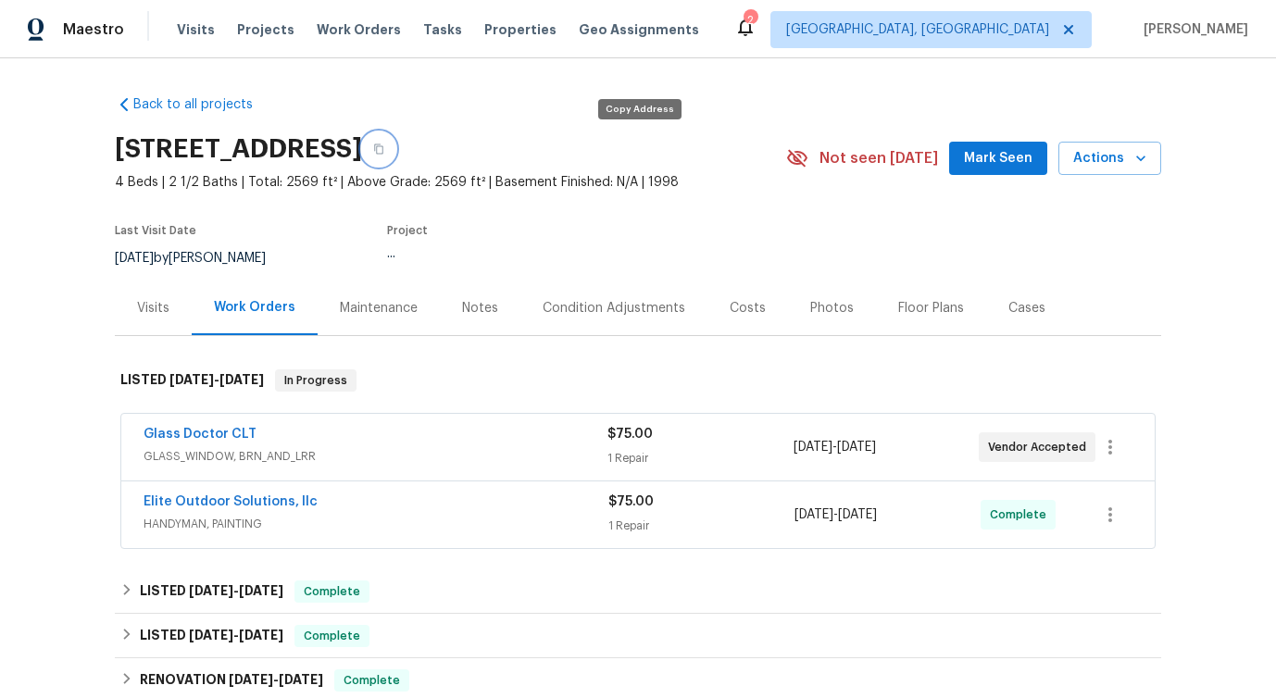
click at [384, 151] on icon "button" at bounding box center [378, 149] width 11 height 11
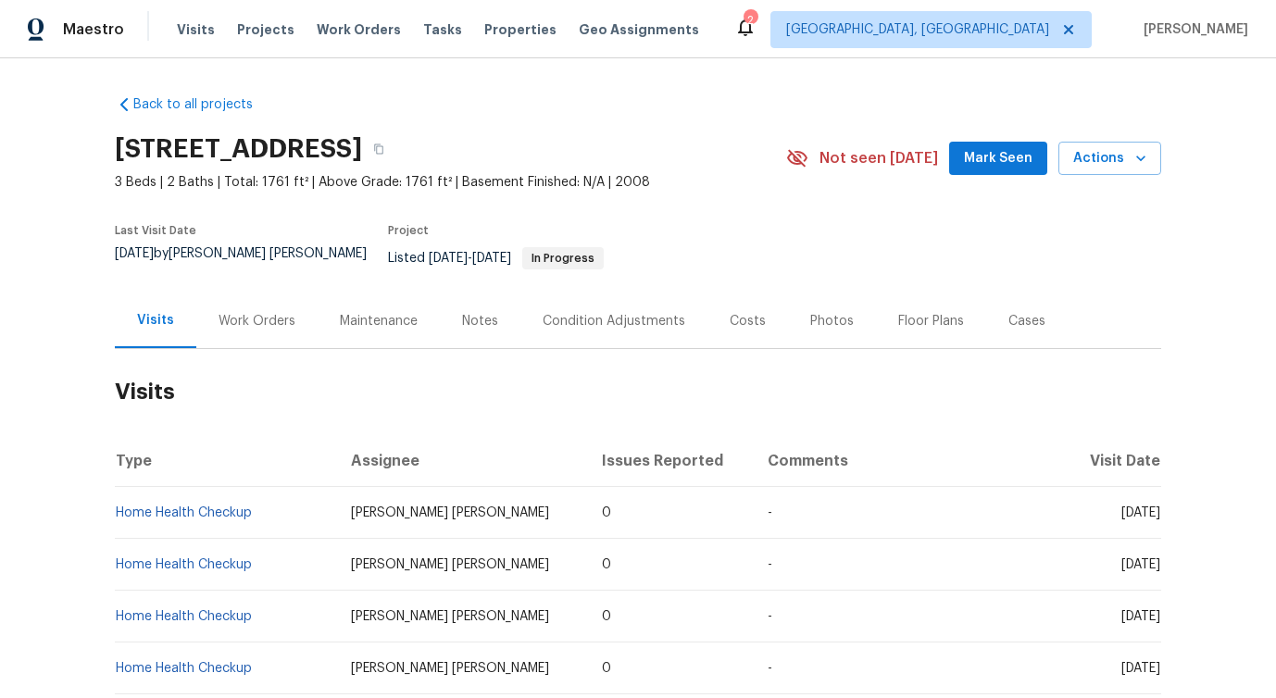
click at [291, 306] on div "Work Orders" at bounding box center [256, 321] width 121 height 55
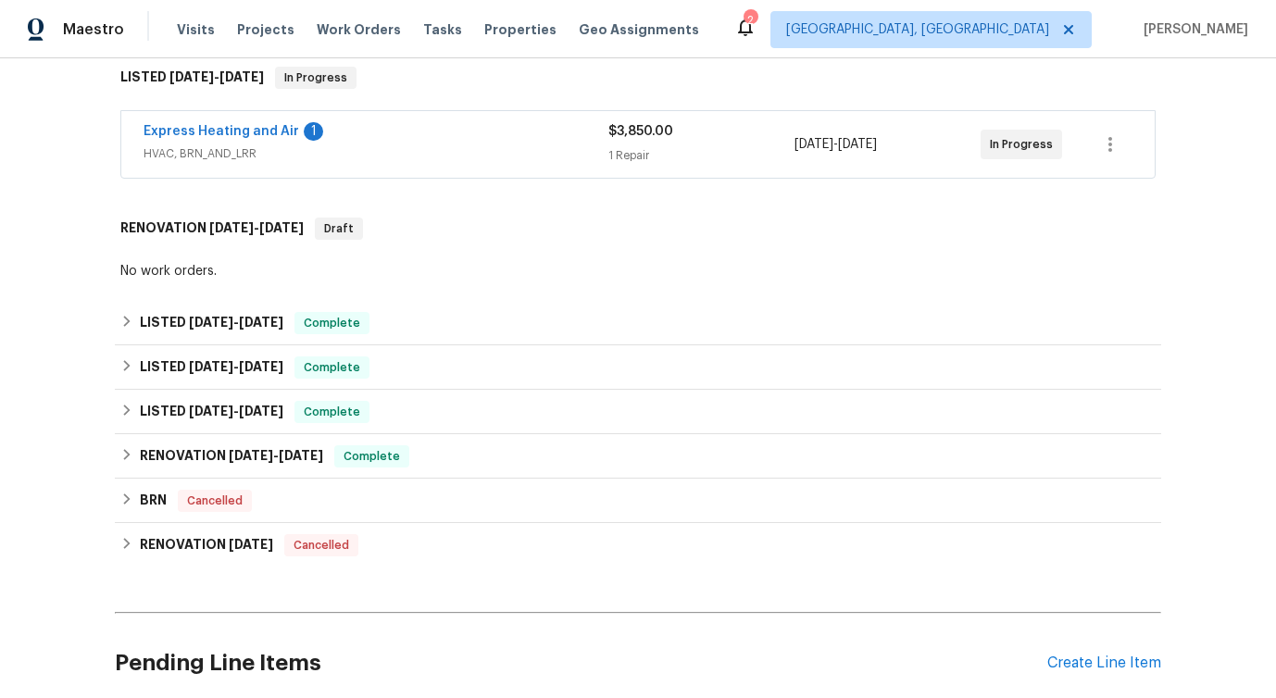
scroll to position [169, 0]
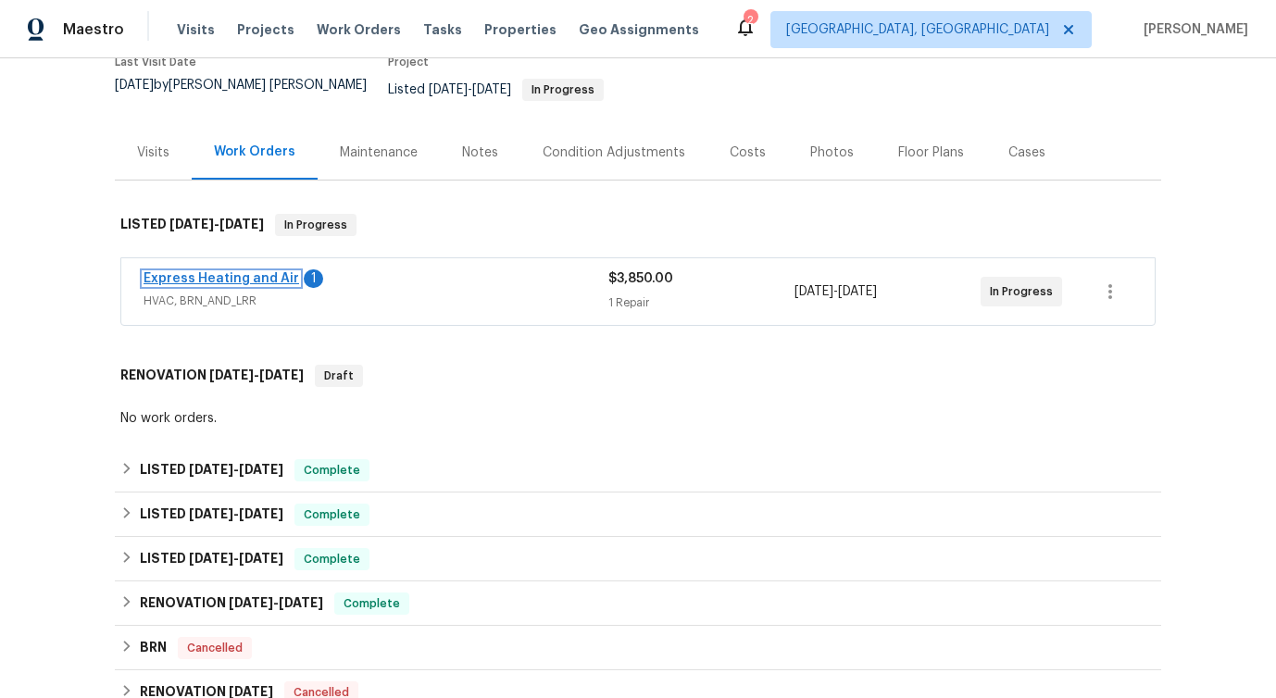
click at [240, 272] on link "Express Heating and Air" at bounding box center [222, 278] width 156 height 13
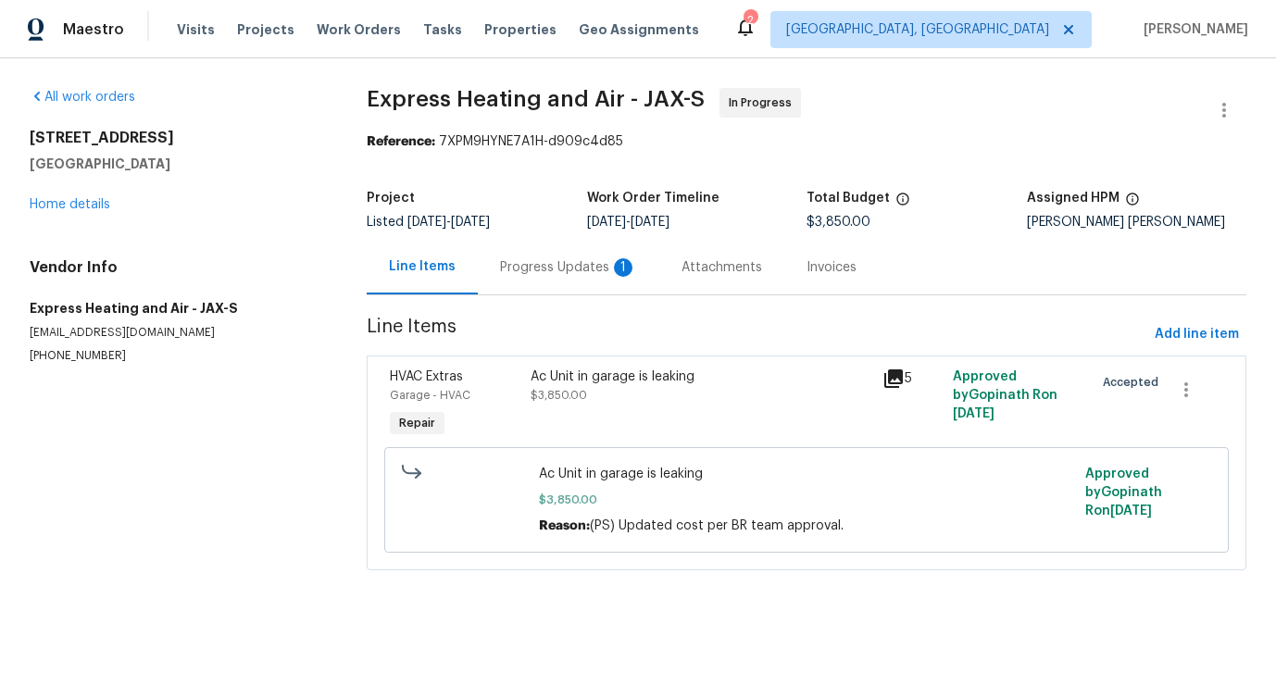
click at [491, 279] on div "Progress Updates 1" at bounding box center [568, 267] width 181 height 55
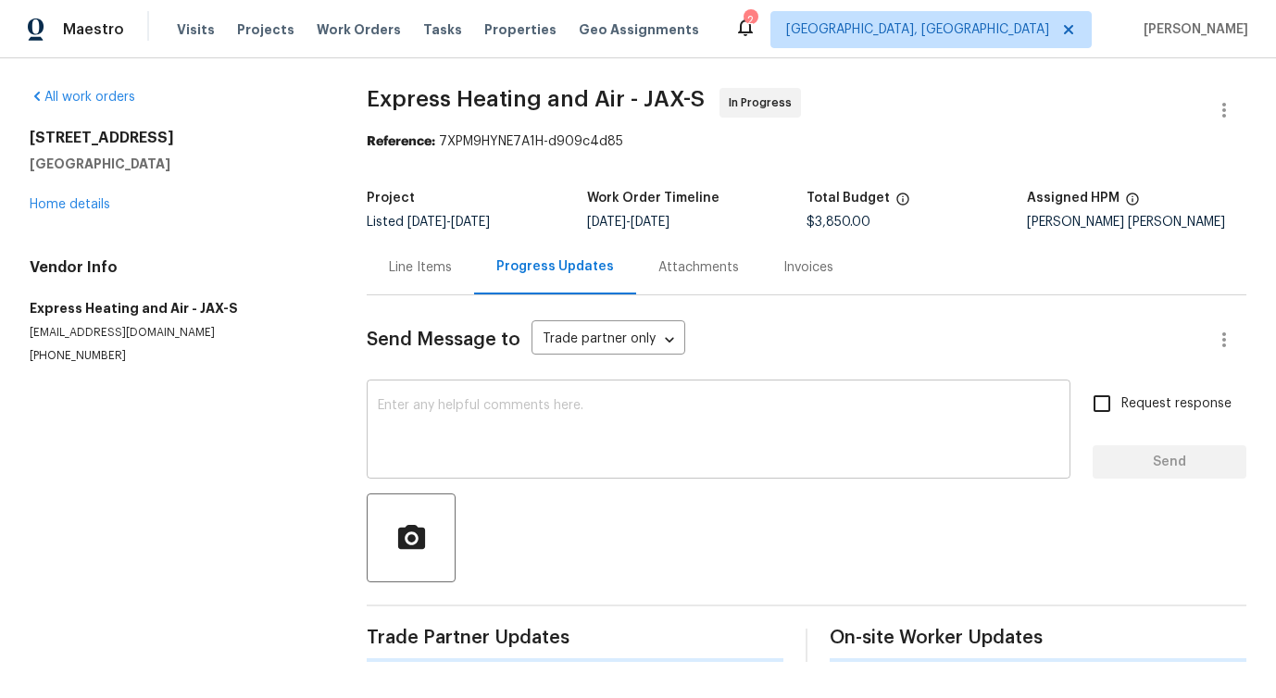
click at [531, 392] on div "x ​" at bounding box center [719, 431] width 704 height 94
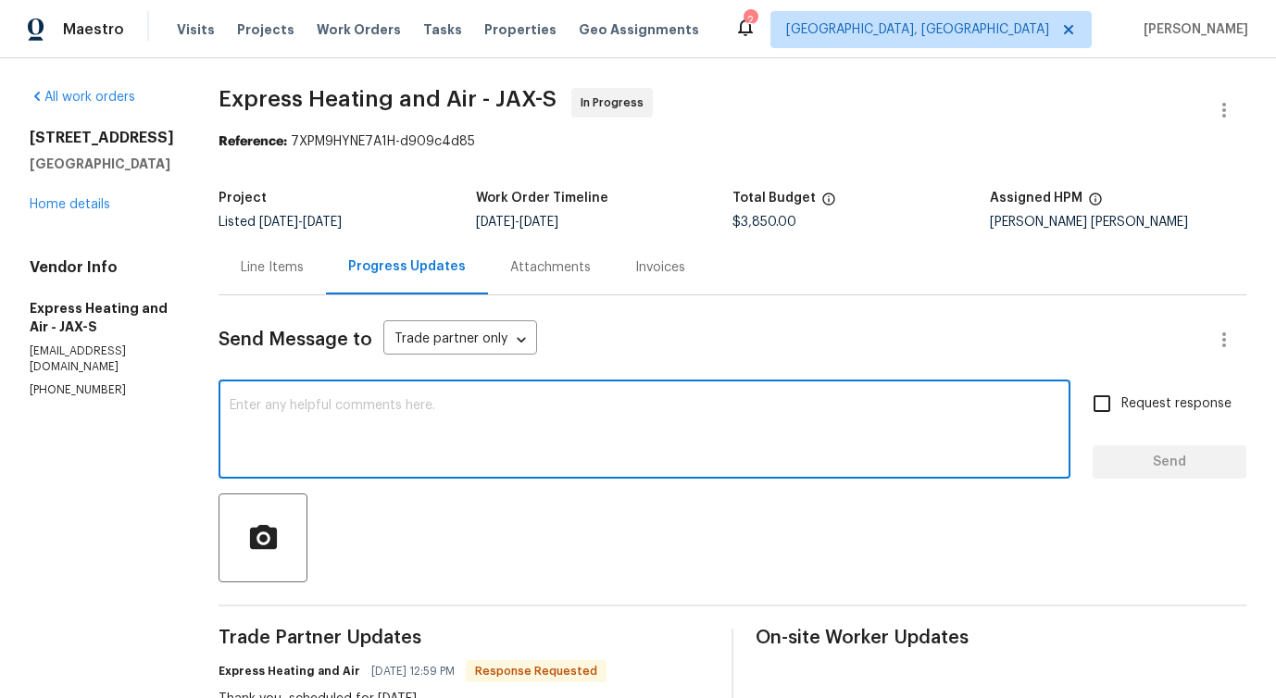
scroll to position [223, 0]
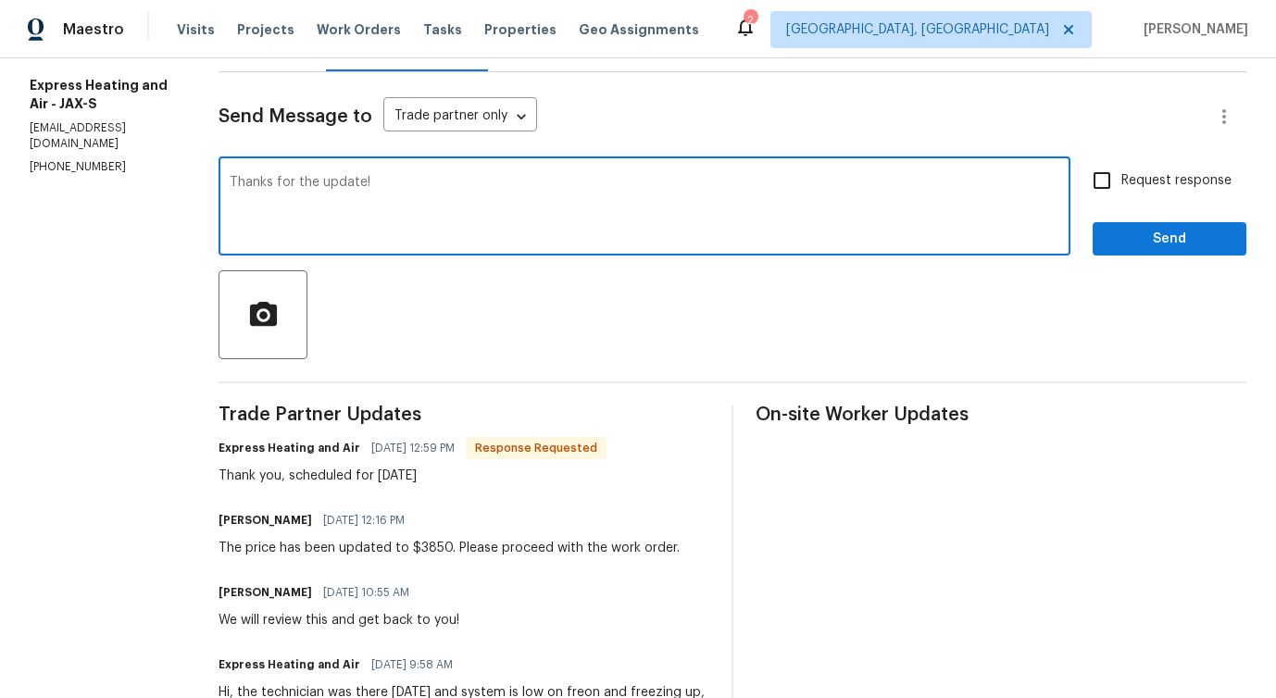
type textarea "Thanks for the update!"
click at [1173, 251] on button "Send" at bounding box center [1170, 239] width 154 height 34
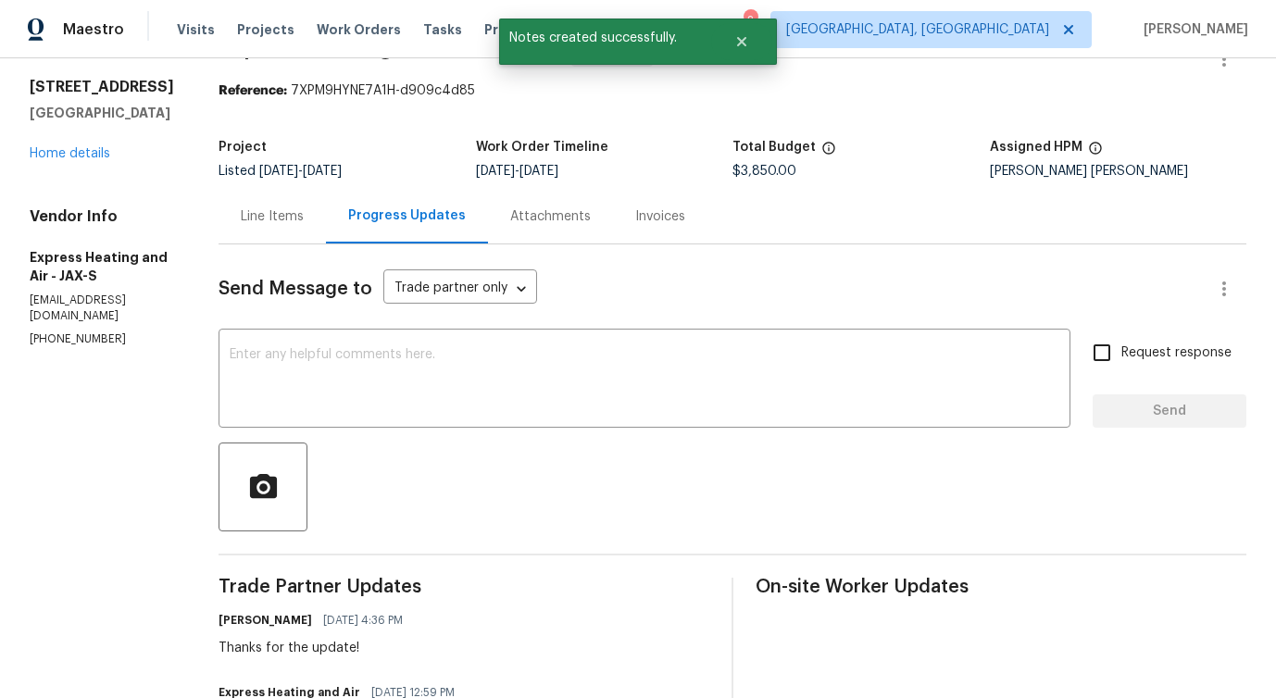
scroll to position [0, 0]
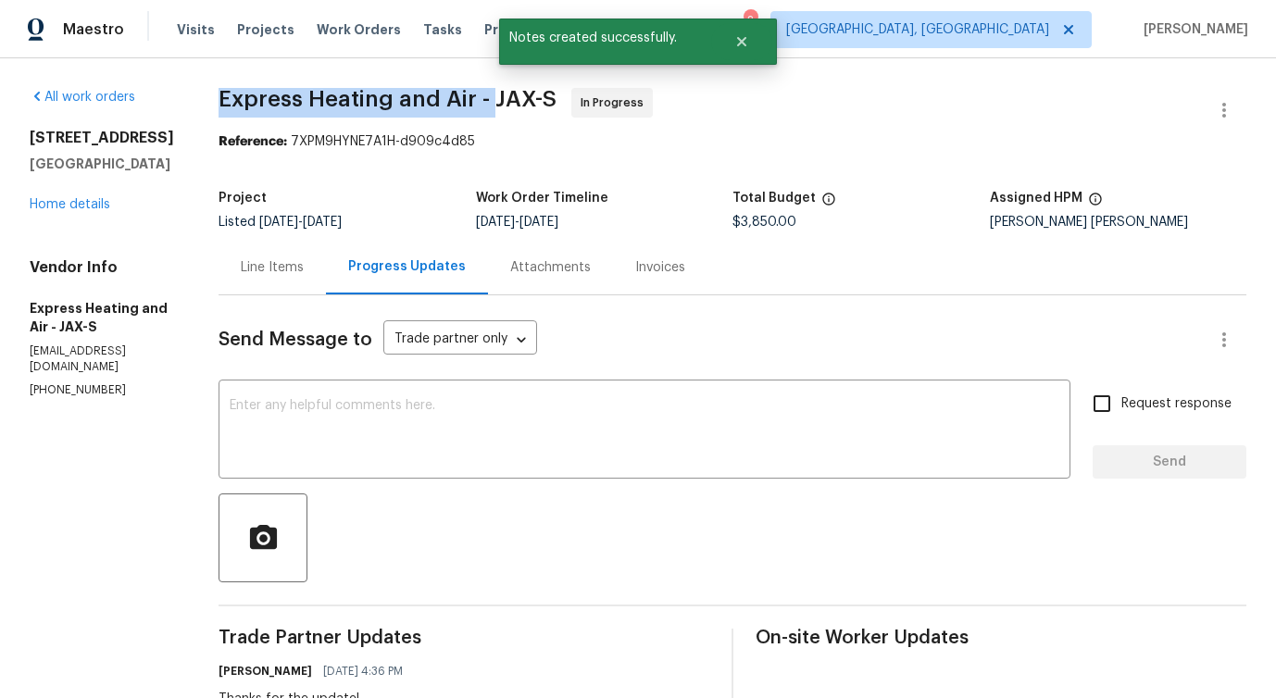
drag, startPoint x: 222, startPoint y: 101, endPoint x: 499, endPoint y: 101, distance: 276.9
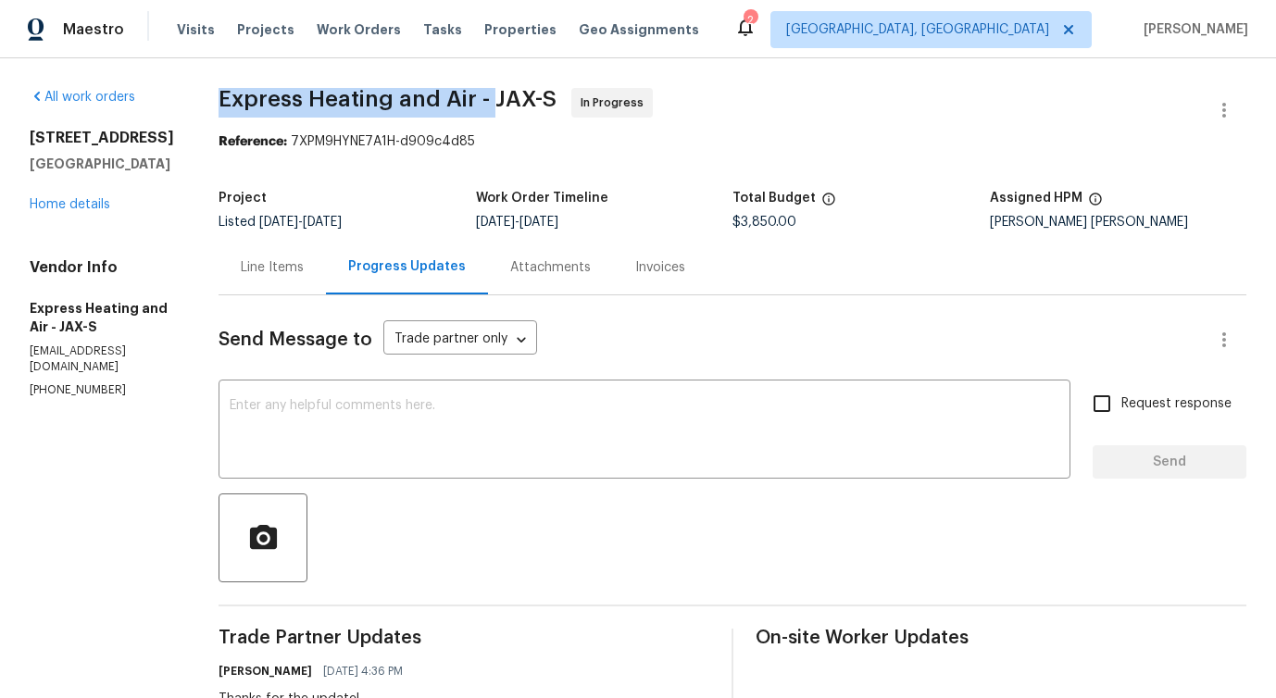
copy span "Express Heating and Air -"
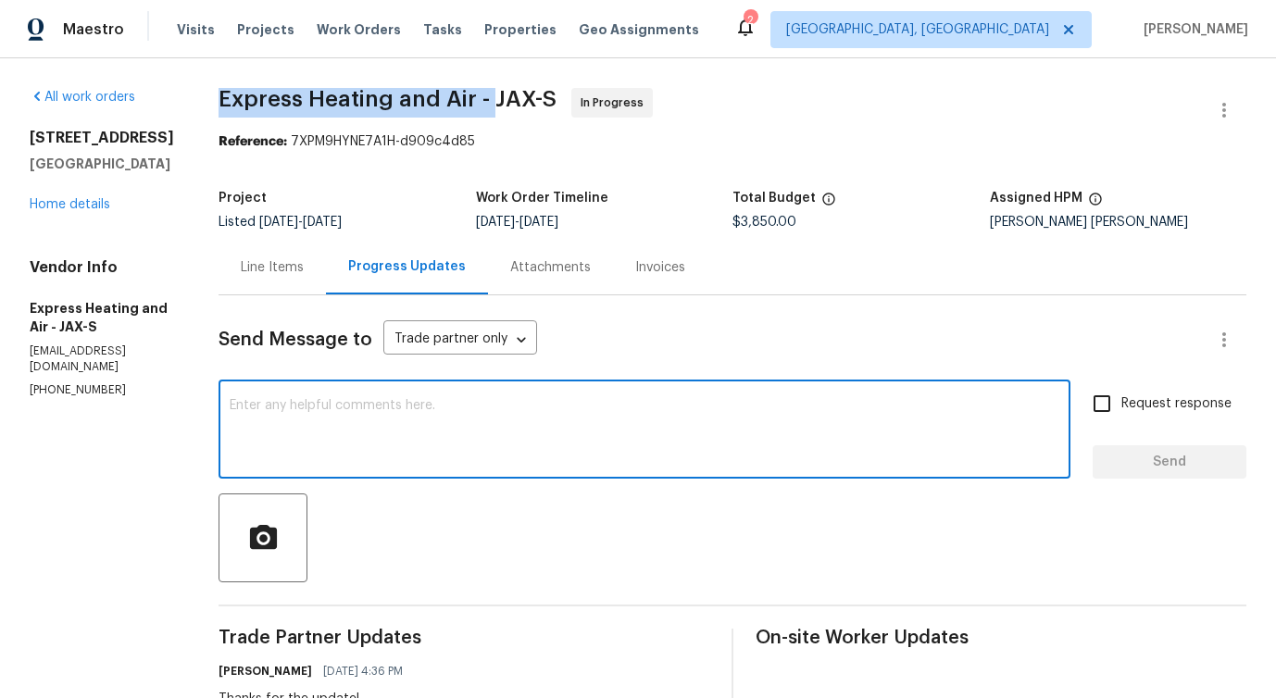
click at [440, 428] on textarea at bounding box center [645, 431] width 830 height 65
click at [440, 424] on textarea at bounding box center [645, 431] width 830 height 65
click at [430, 415] on textarea at bounding box center [645, 431] width 830 height 65
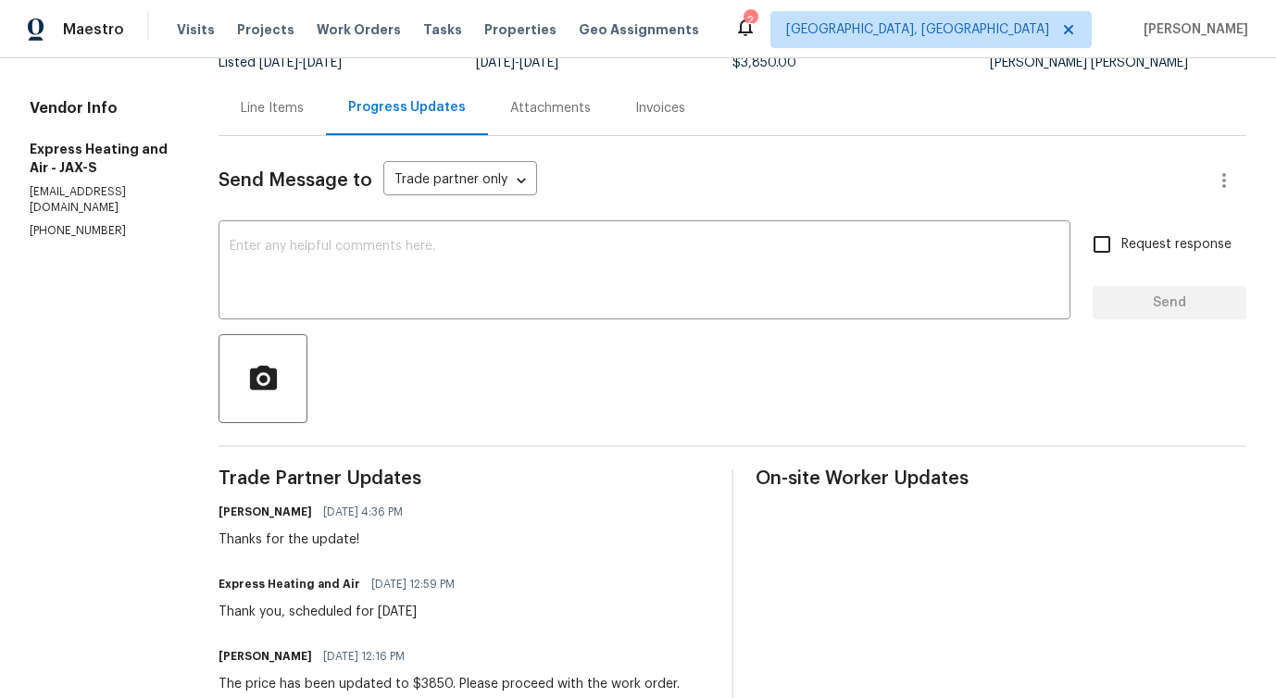
drag, startPoint x: 297, startPoint y: 612, endPoint x: 534, endPoint y: 612, distance: 237.0
click at [534, 612] on div "Express Heating and Air 10/03/2025 12:59 PM Thank you, scheduled for monday 10/6" at bounding box center [464, 596] width 491 height 50
copy div "scheduled for monday 10/6"
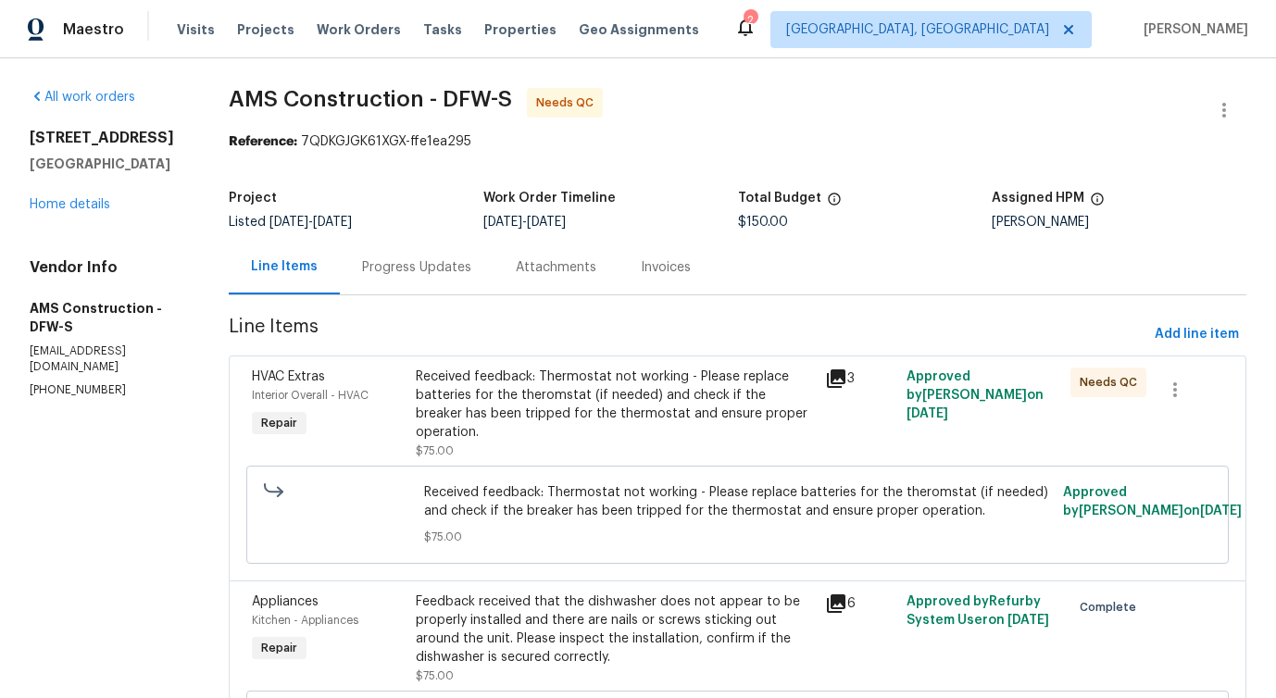
click at [444, 262] on div "Progress Updates" at bounding box center [416, 267] width 109 height 19
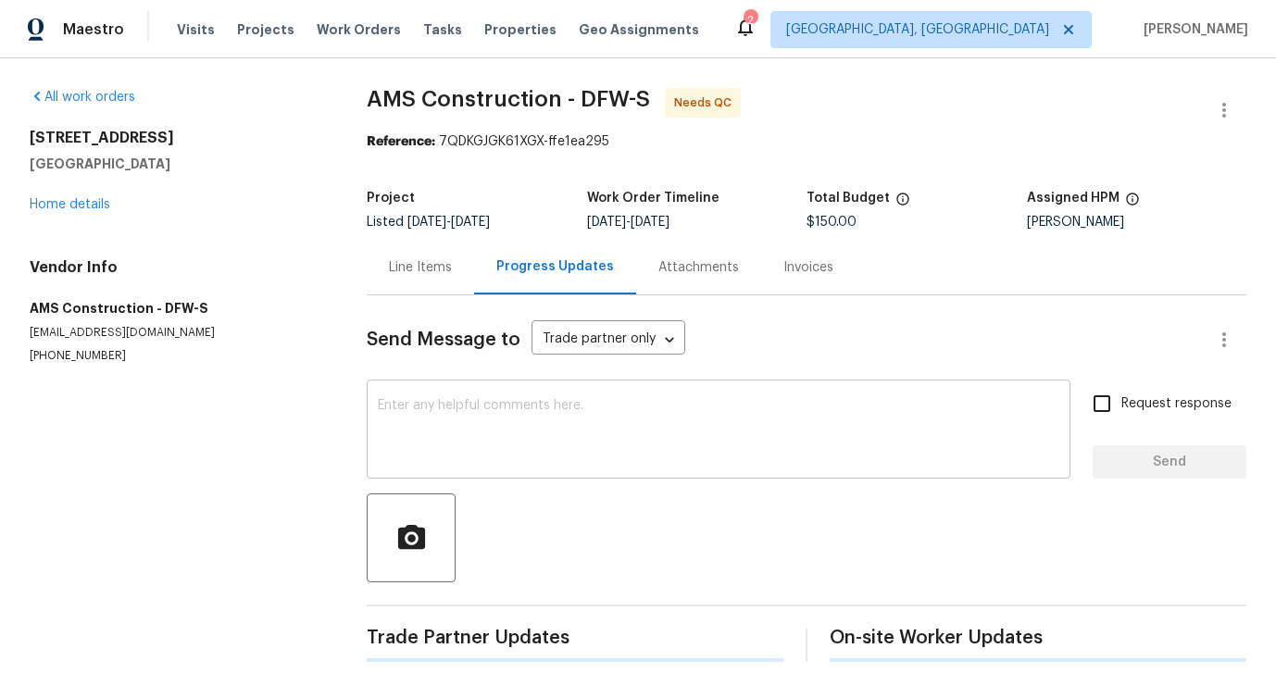
click at [502, 441] on textarea at bounding box center [718, 431] width 681 height 65
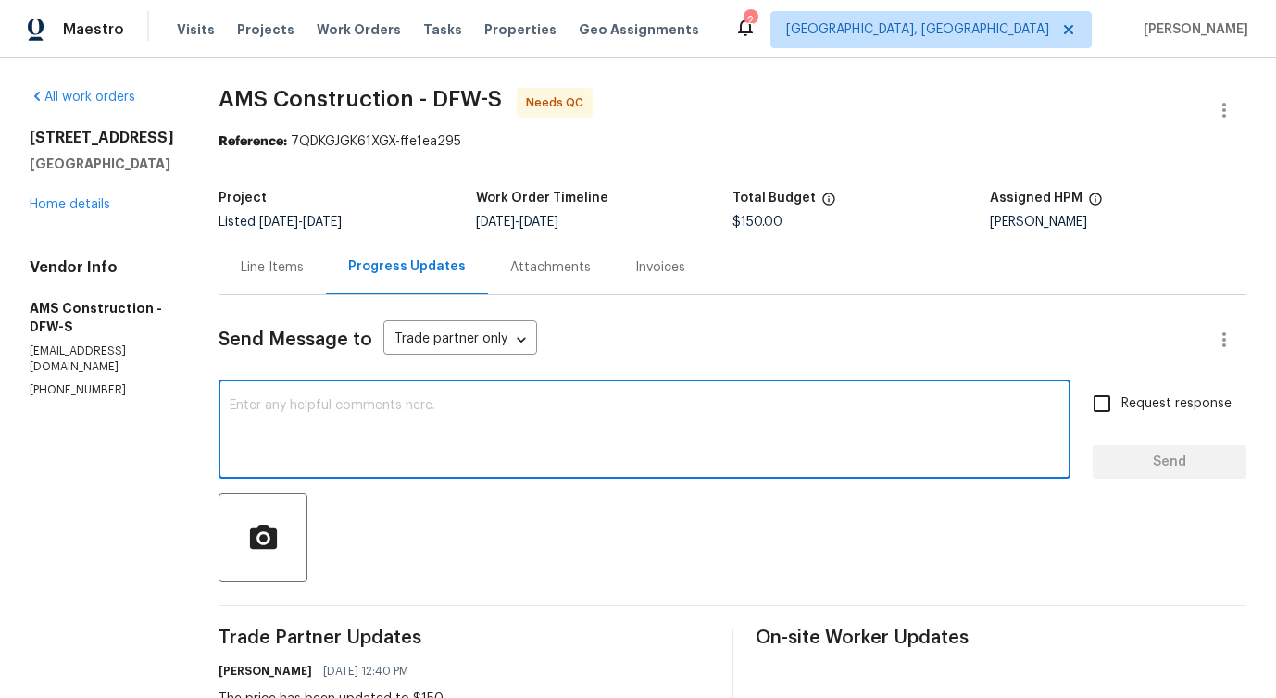
click at [265, 260] on div "Line Items" at bounding box center [272, 267] width 63 height 19
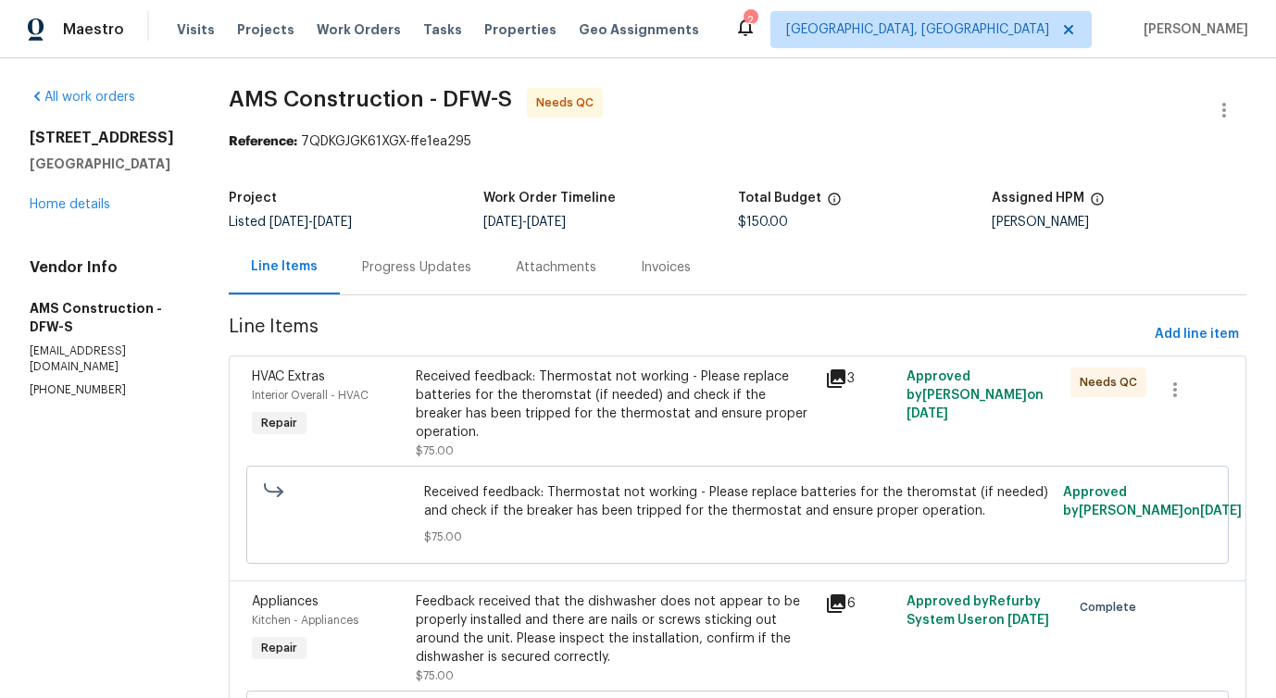
scroll to position [187, 0]
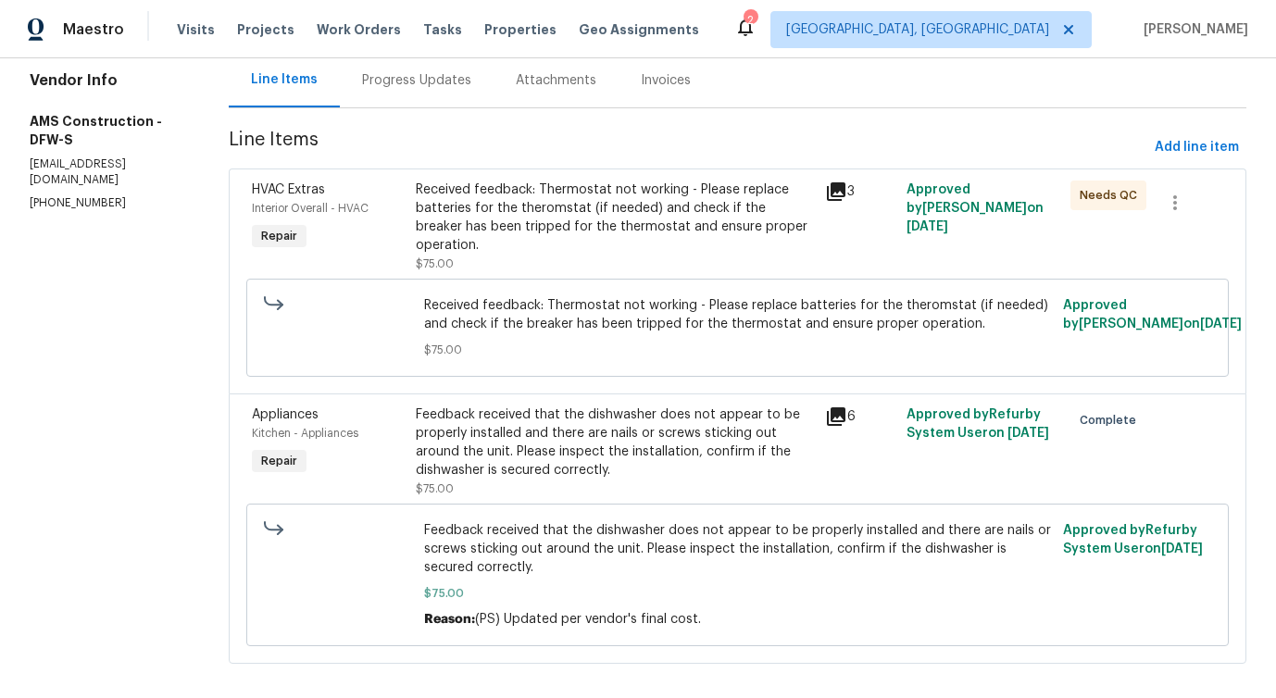
click at [653, 429] on div "Feedback received that the dishwasher does not appear to be properly installed …" at bounding box center [615, 443] width 398 height 74
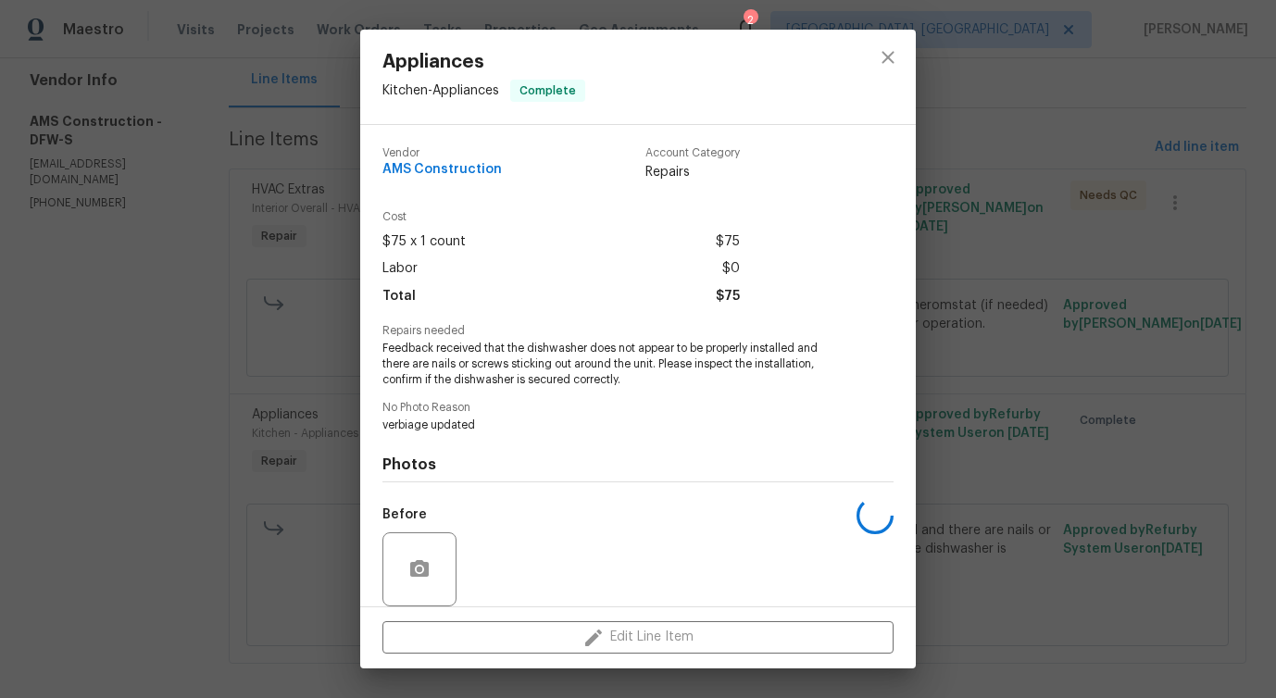
scroll to position [139, 0]
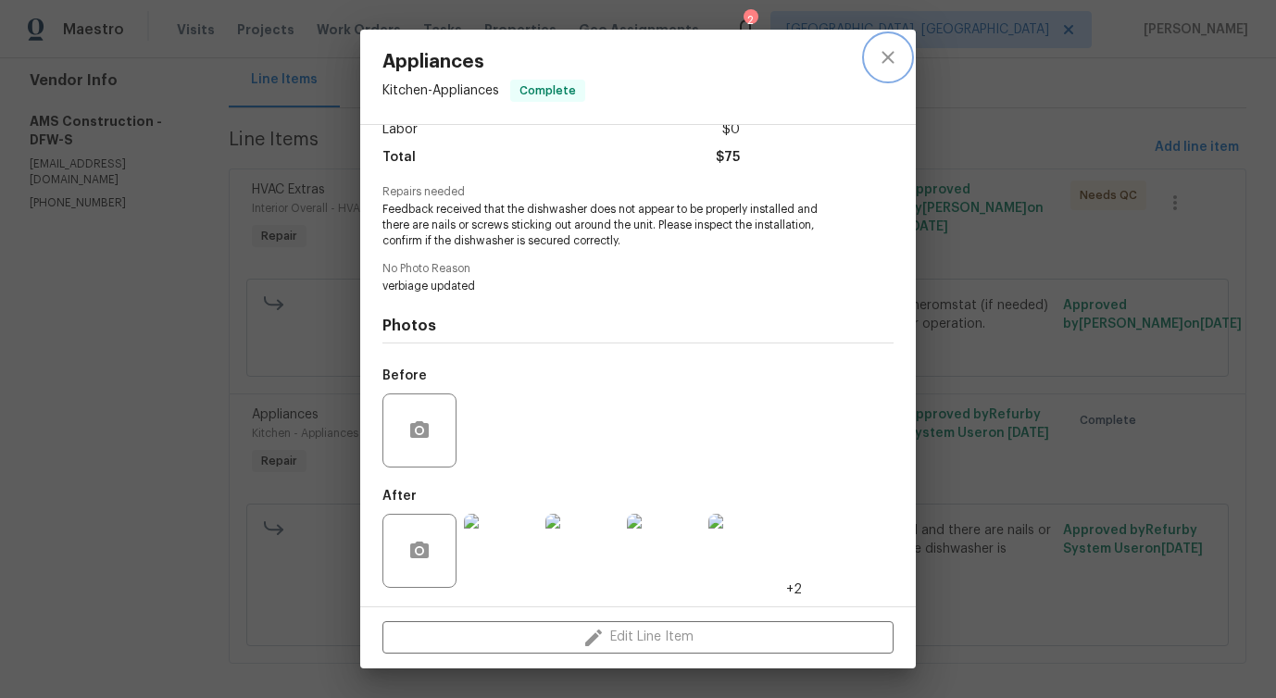
click at [871, 59] on button "close" at bounding box center [888, 57] width 44 height 44
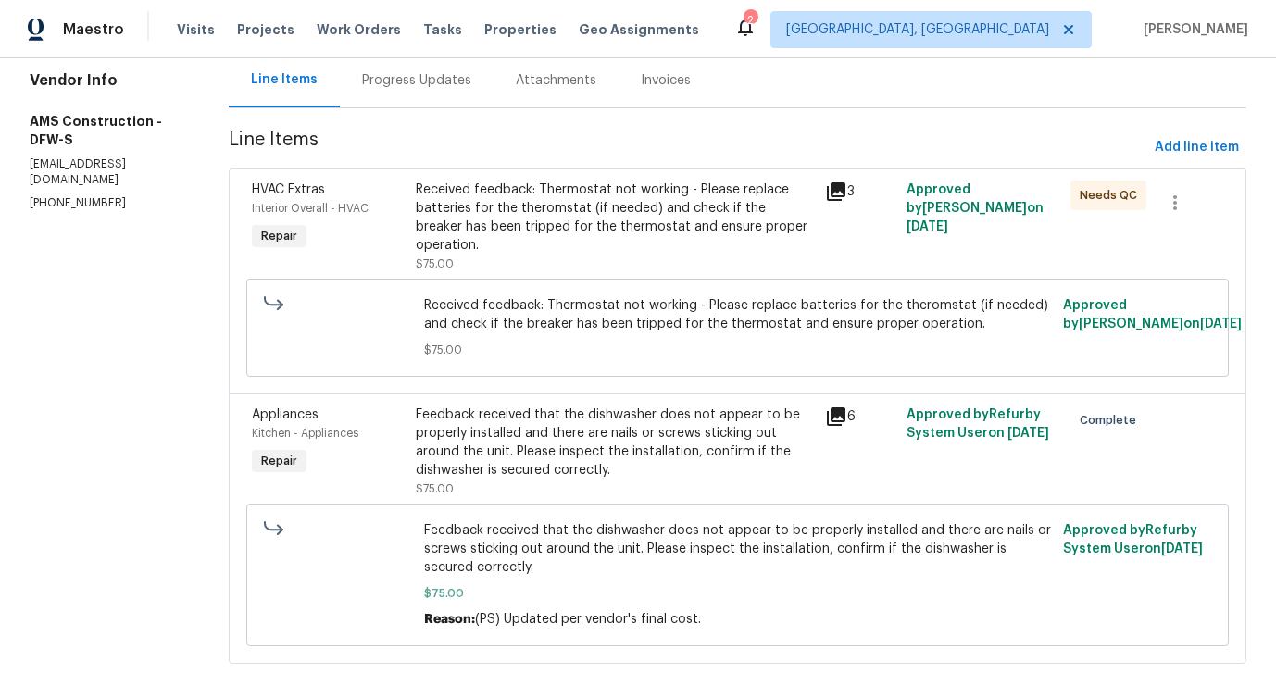
click at [642, 223] on div "Received feedback: Thermostat not working - Please replace batteries for the th…" at bounding box center [615, 218] width 398 height 74
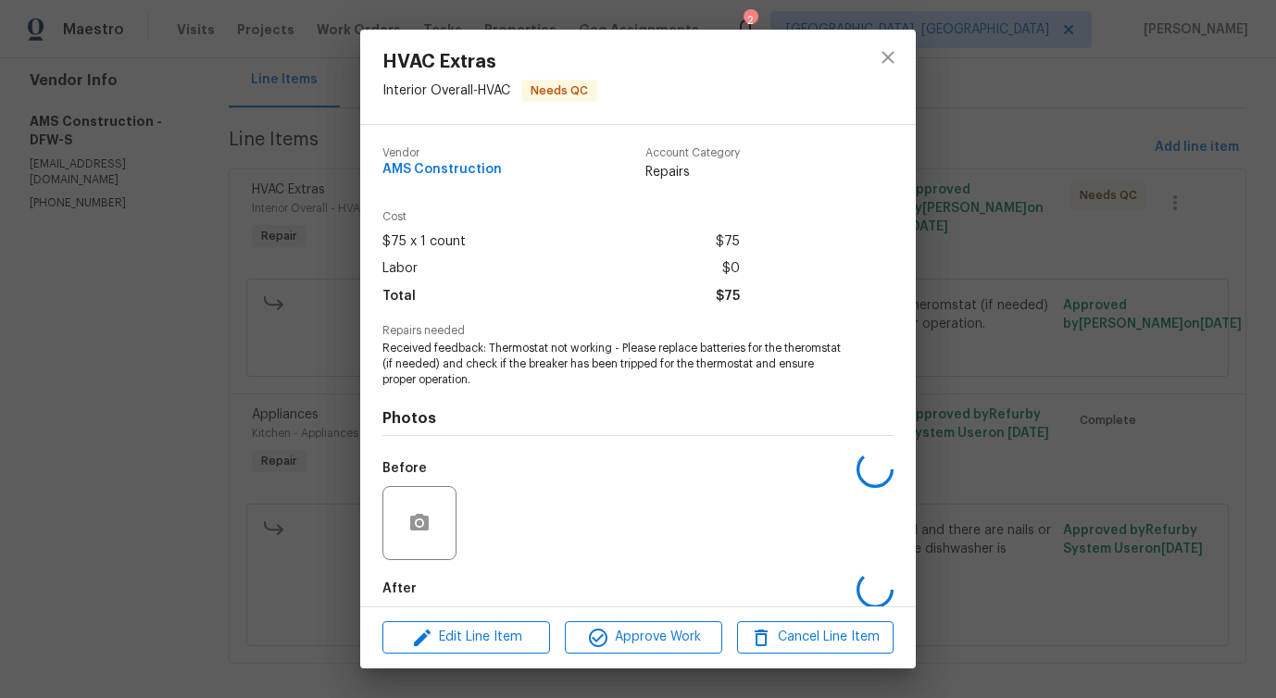
scroll to position [93, 0]
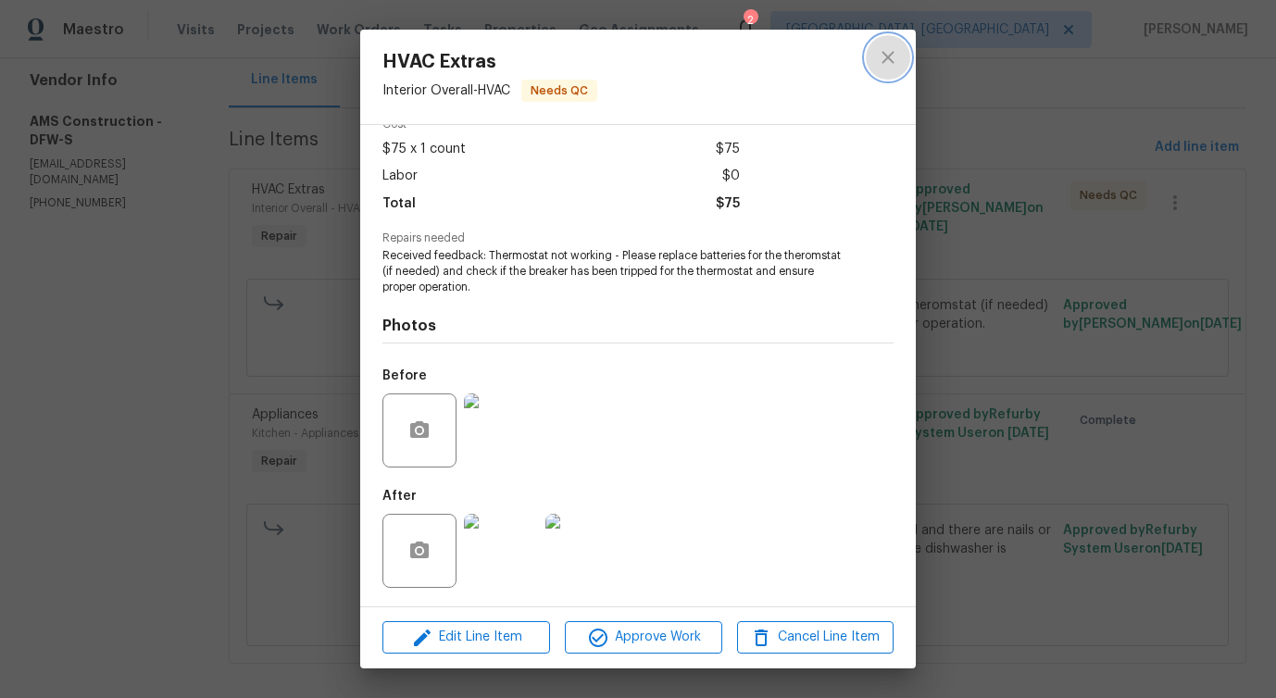
click at [894, 56] on icon "close" at bounding box center [888, 57] width 22 height 22
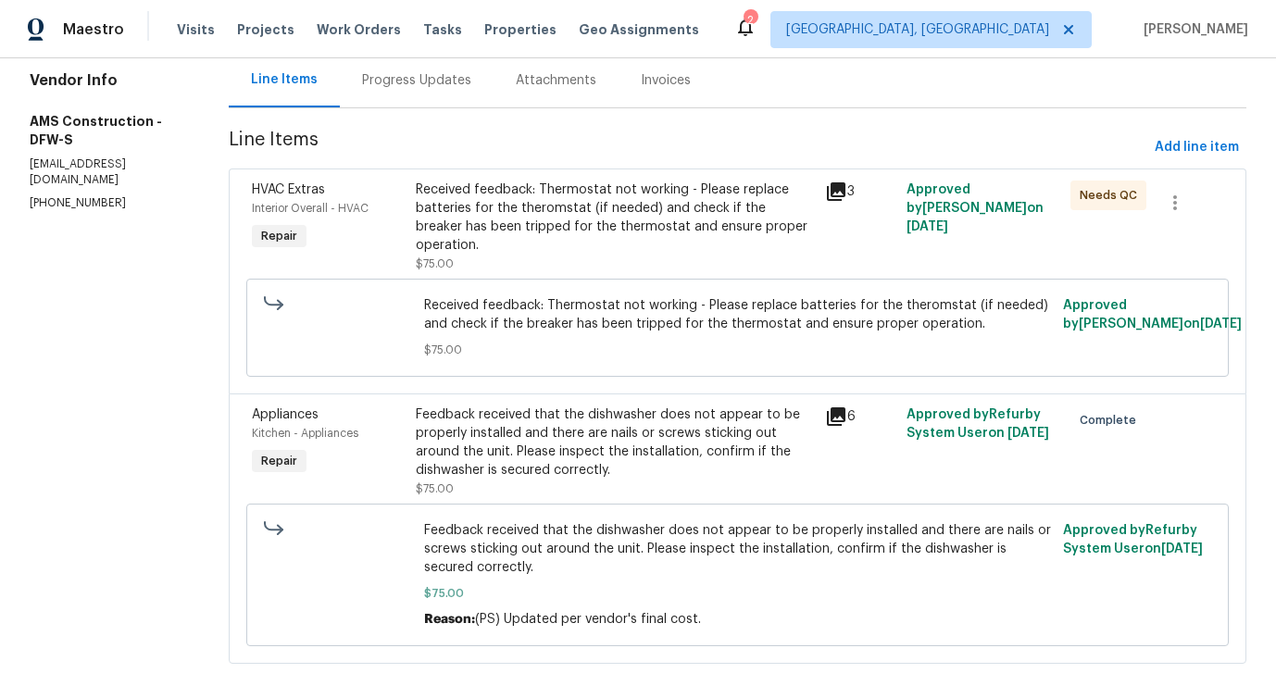
scroll to position [0, 0]
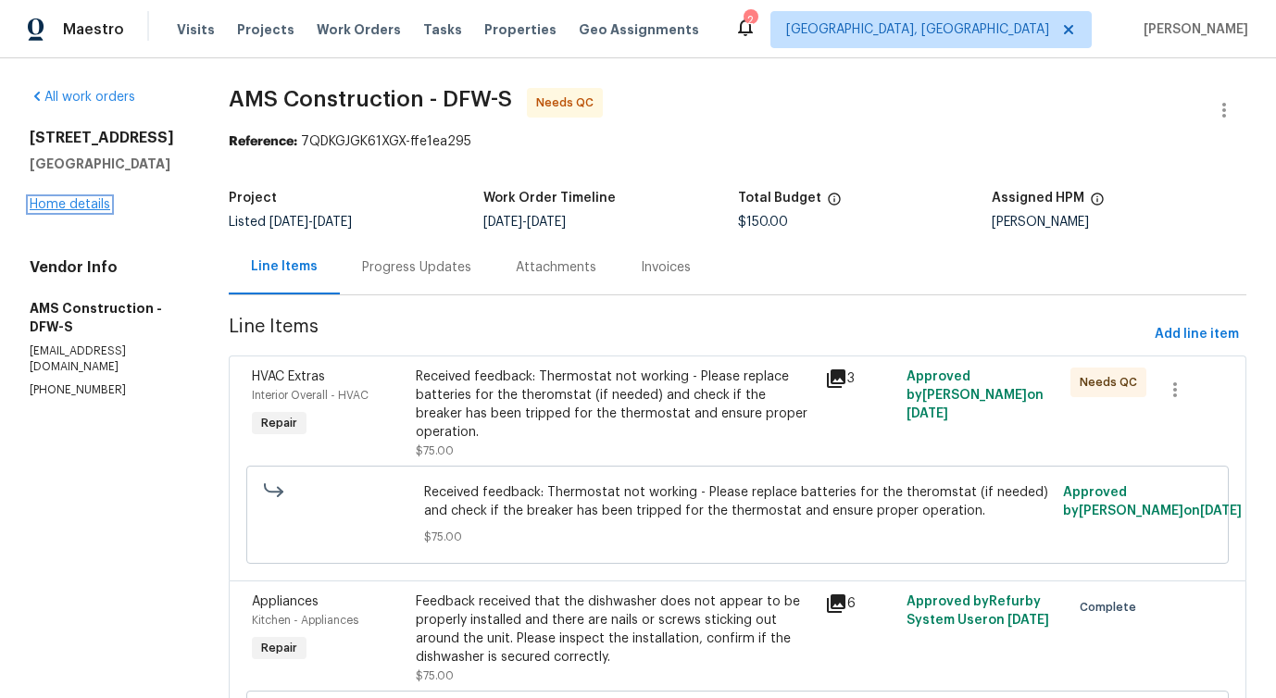
click at [96, 203] on link "Home details" at bounding box center [70, 204] width 81 height 13
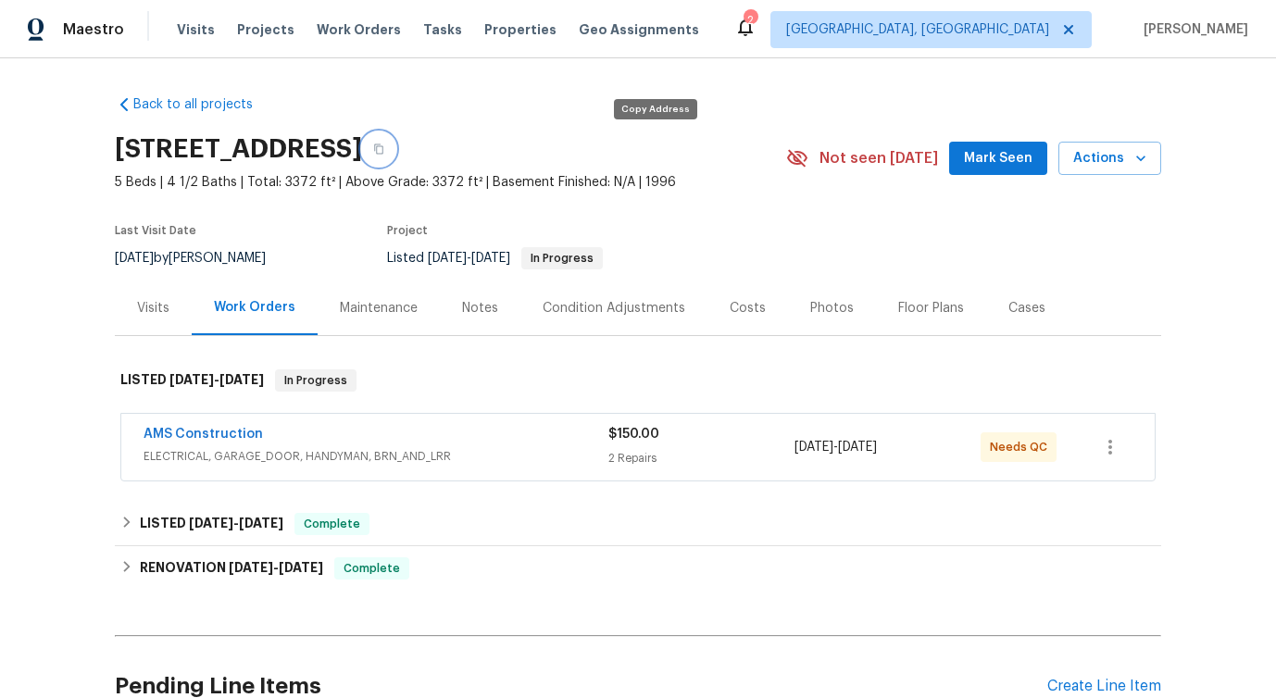
click at [395, 154] on button "button" at bounding box center [378, 148] width 33 height 33
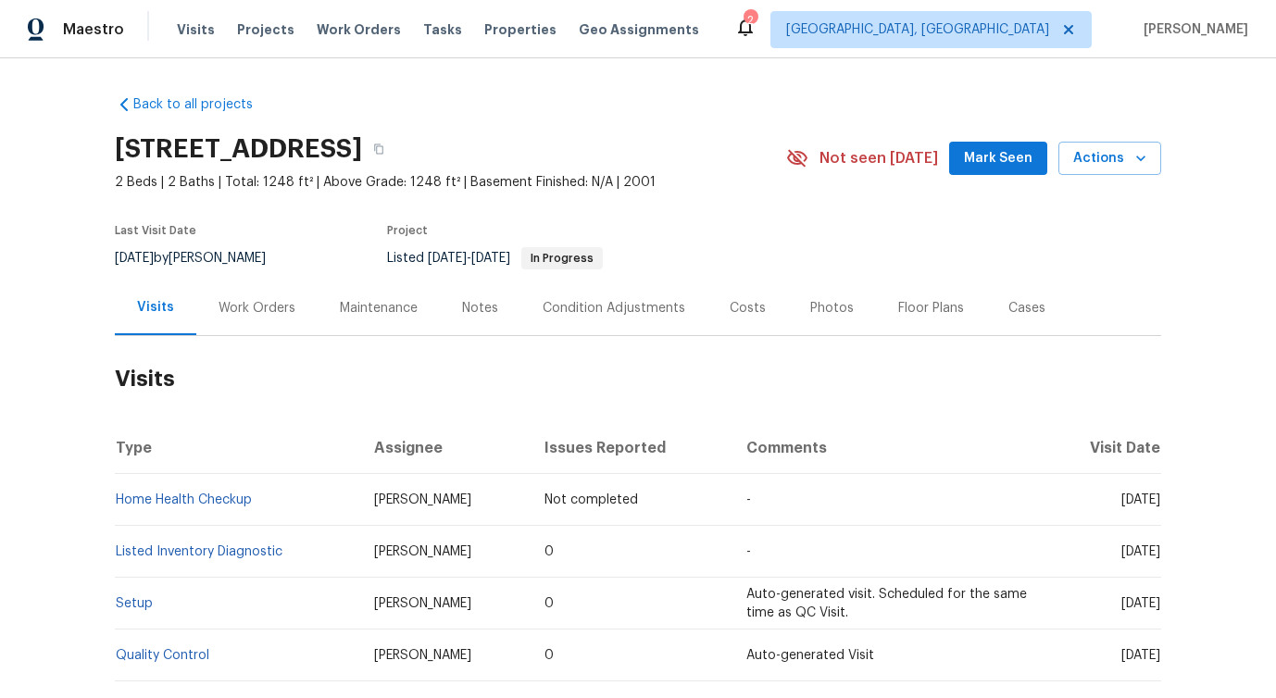
click at [247, 334] on div "Work Orders" at bounding box center [256, 308] width 121 height 55
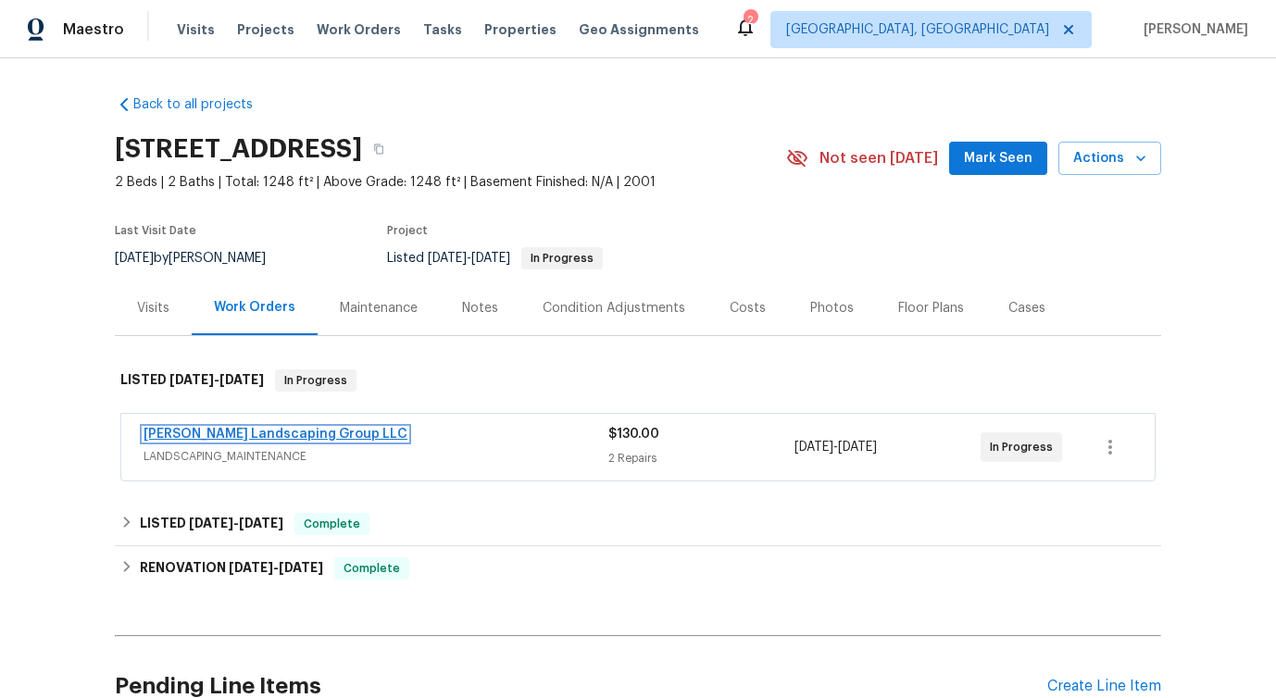
click at [276, 438] on link "[PERSON_NAME] Landscaping Group LLC" at bounding box center [276, 434] width 264 height 13
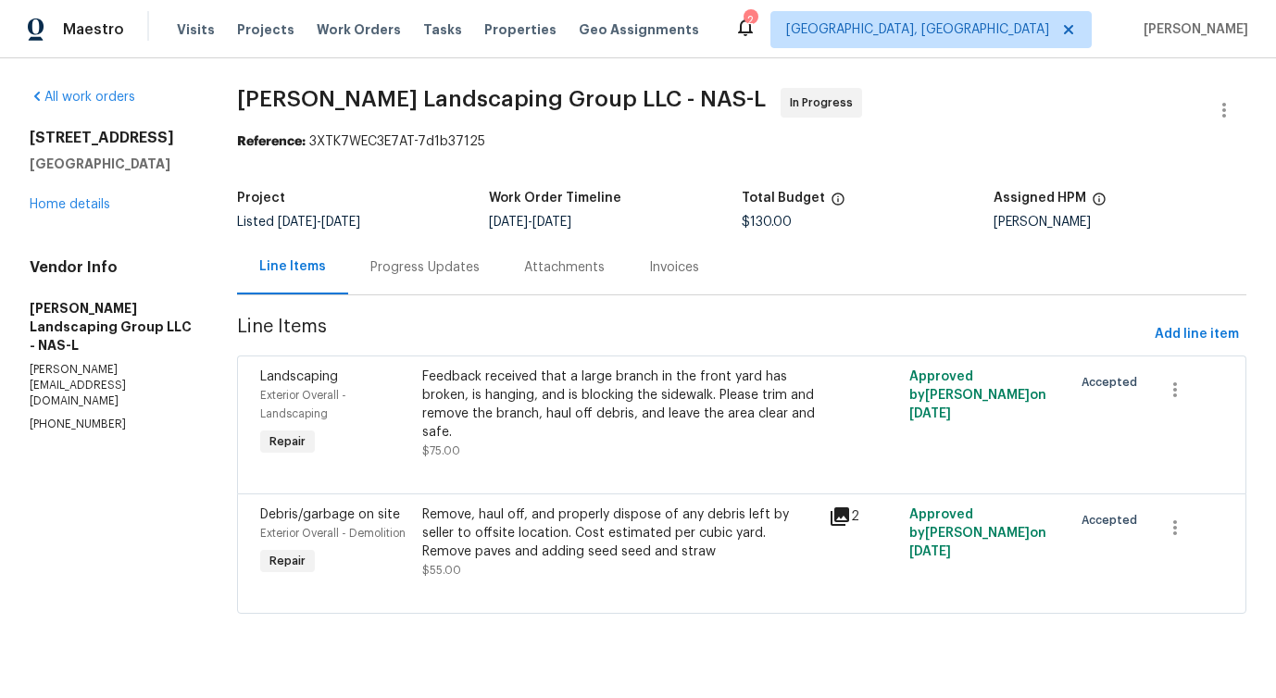
click at [452, 274] on div "Progress Updates" at bounding box center [424, 267] width 109 height 19
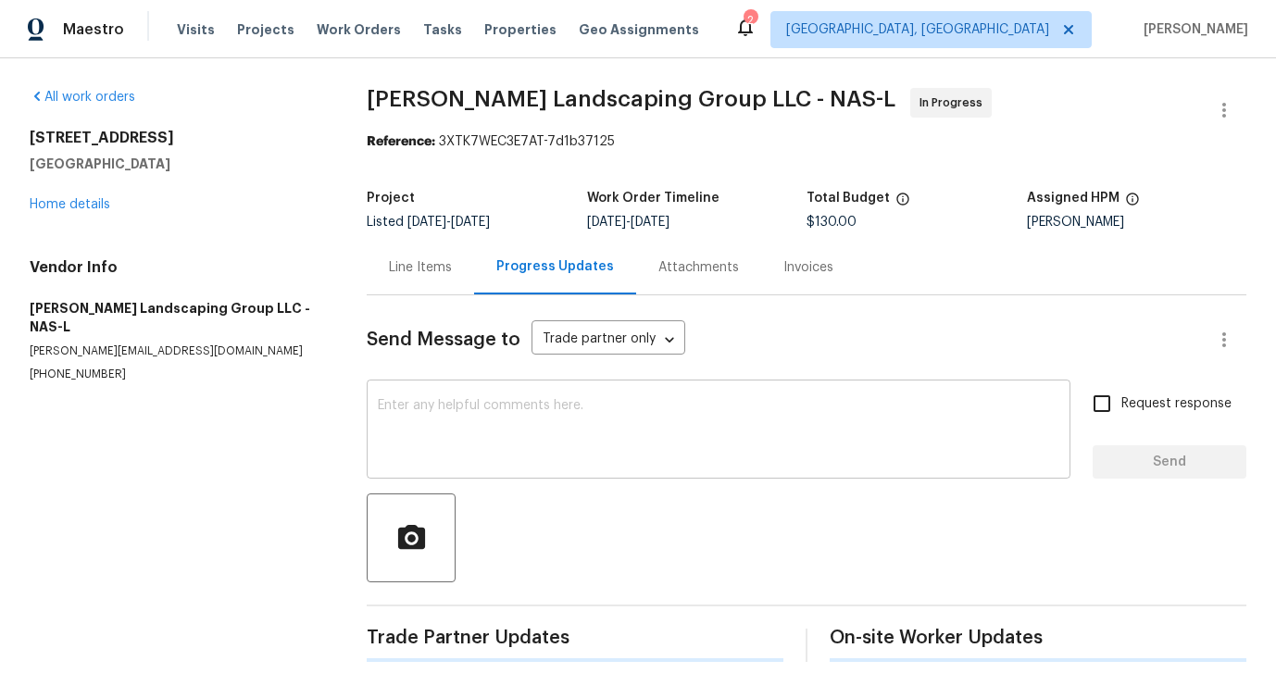
click at [486, 419] on textarea at bounding box center [718, 431] width 681 height 65
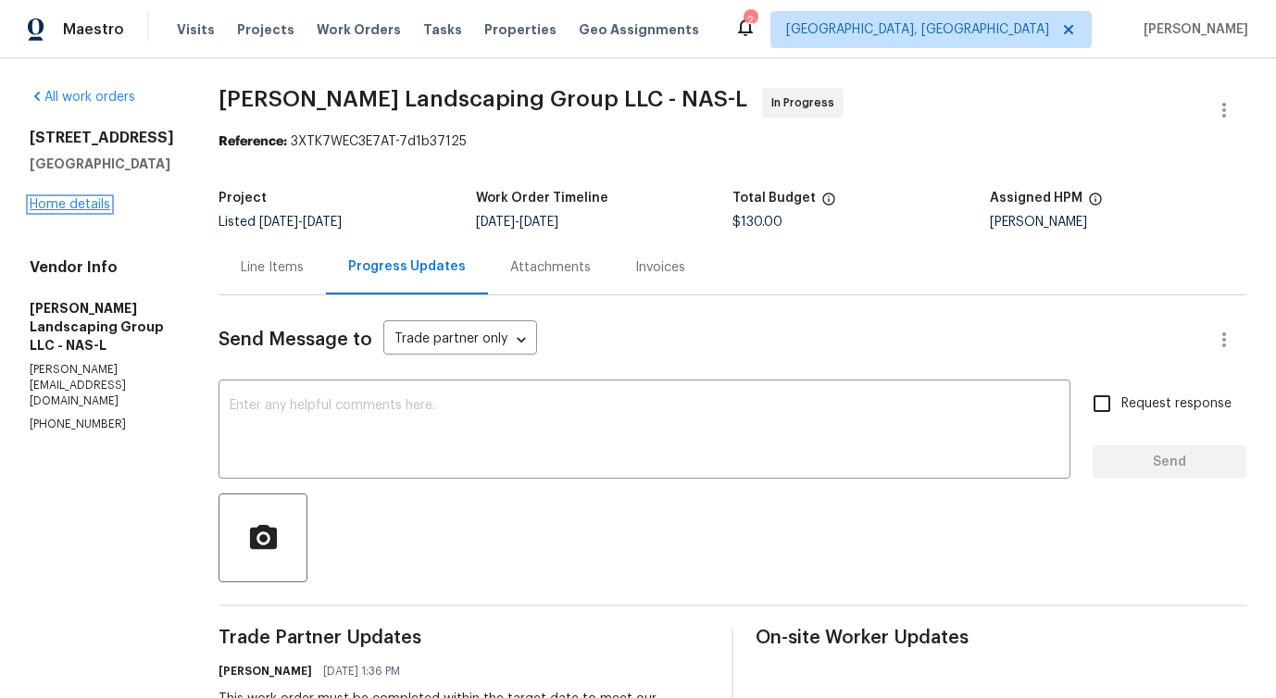
click at [64, 205] on link "Home details" at bounding box center [70, 204] width 81 height 13
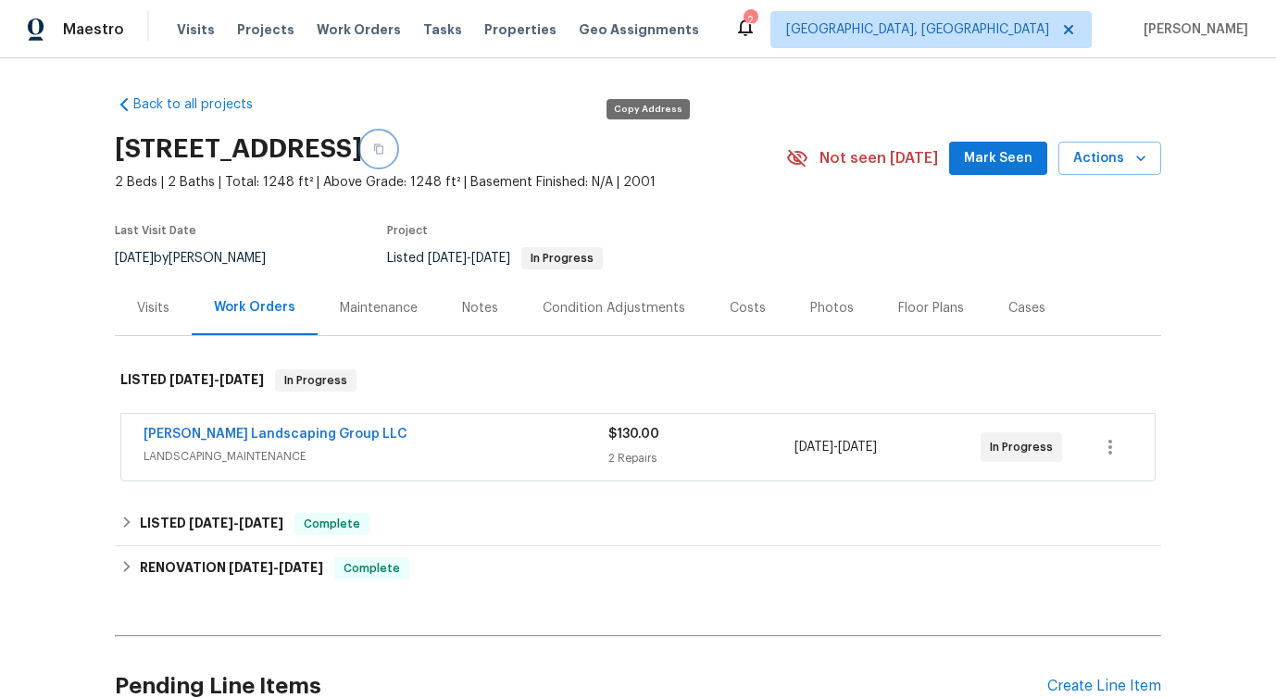
click at [383, 152] on icon "button" at bounding box center [378, 149] width 9 height 10
